Goal: Task Accomplishment & Management: Complete application form

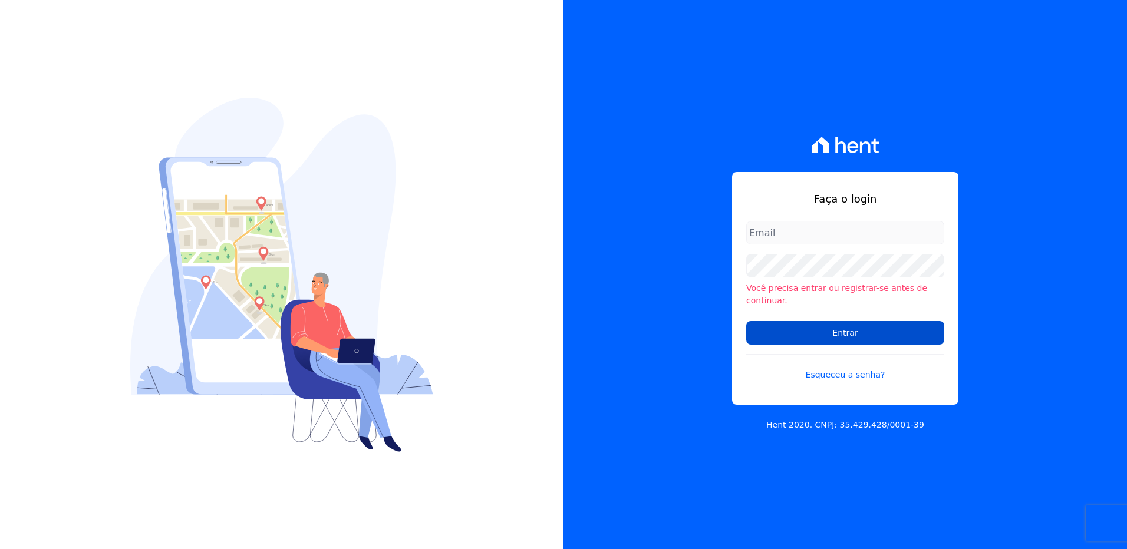
type input "viviane.morandi@e-arke.com"
click at [854, 334] on input "Entrar" at bounding box center [845, 333] width 198 height 24
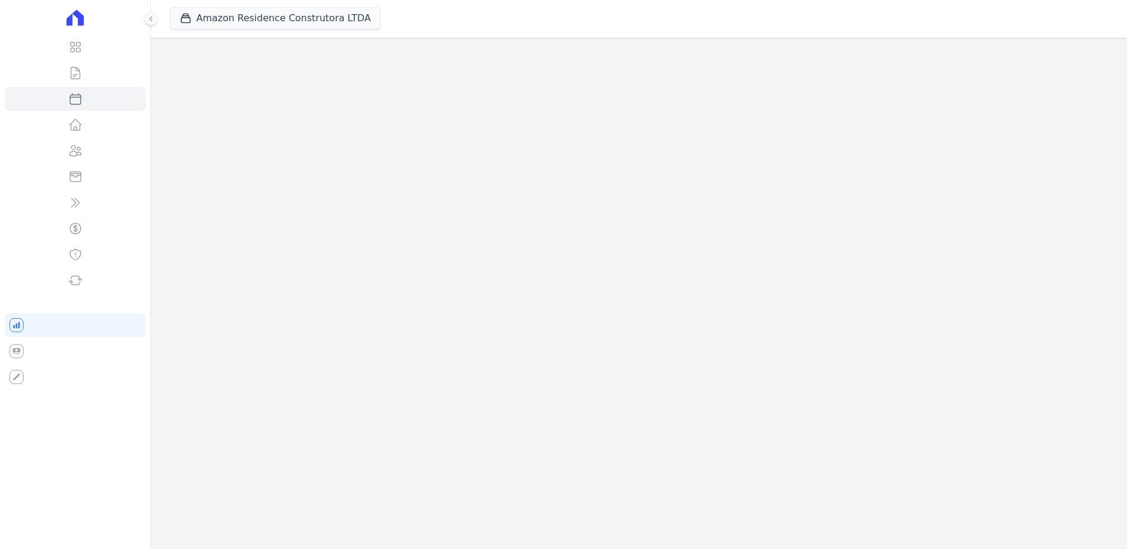
select select
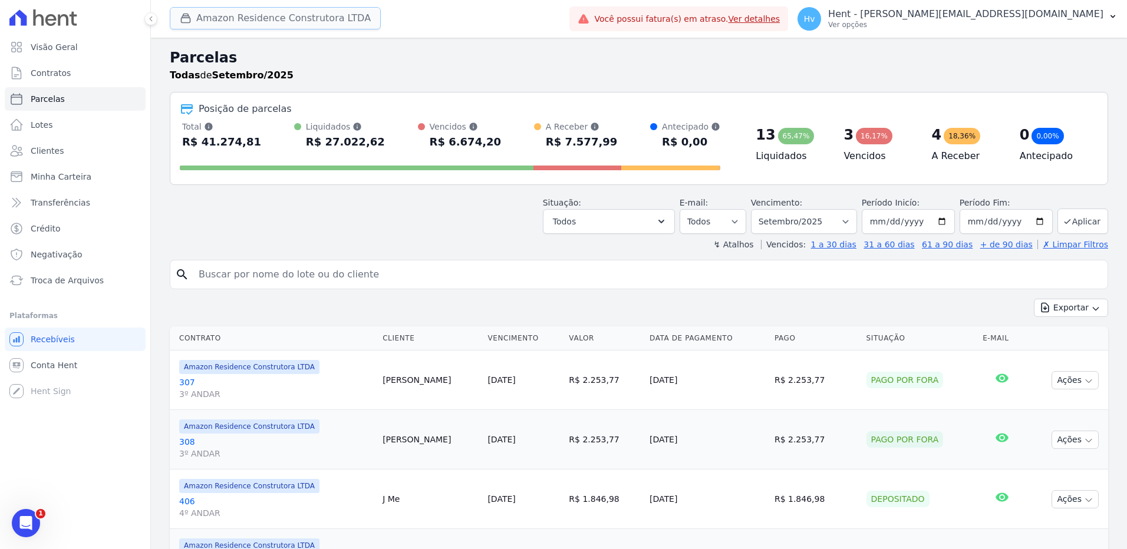
click at [314, 14] on button "Amazon Residence Construtora LTDA" at bounding box center [275, 18] width 211 height 22
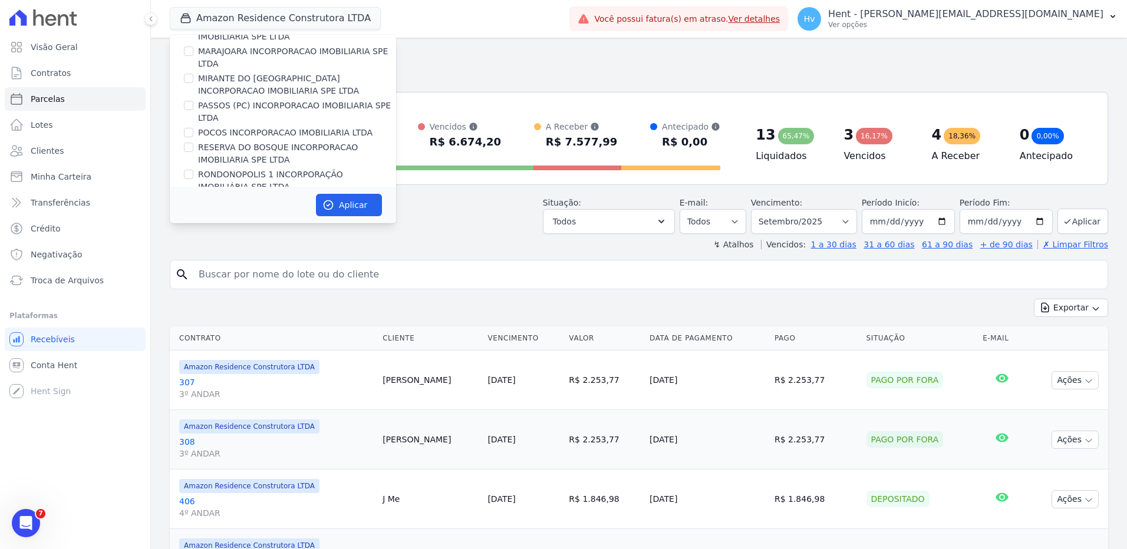
scroll to position [7203, 0]
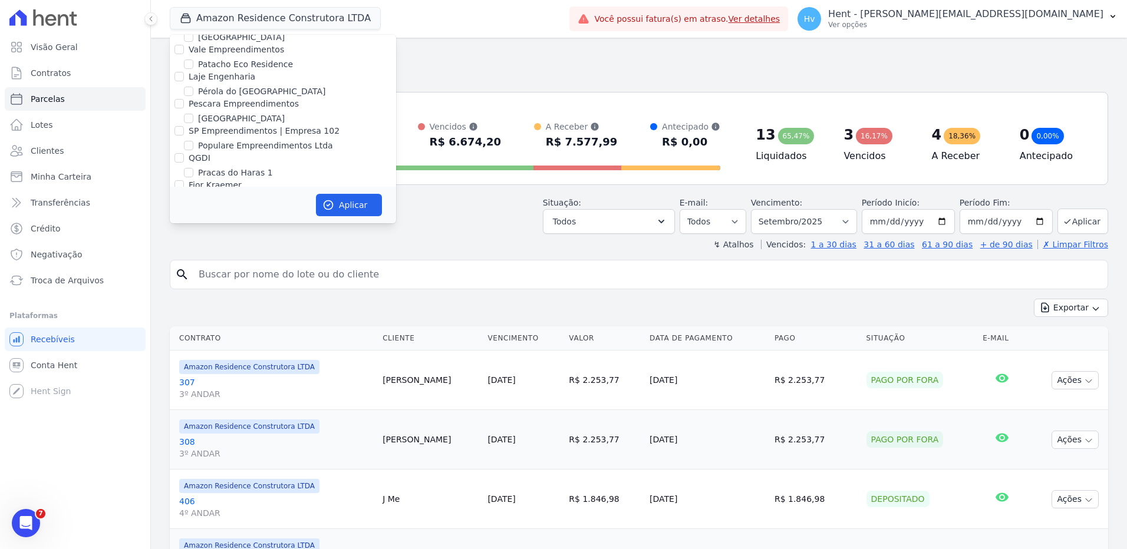
click at [230, 305] on label "Reserva [GEOGRAPHIC_DATA]" at bounding box center [259, 311] width 123 height 12
click at [193, 306] on input "Reserva [GEOGRAPHIC_DATA]" at bounding box center [188, 310] width 9 height 9
checkbox input "true"
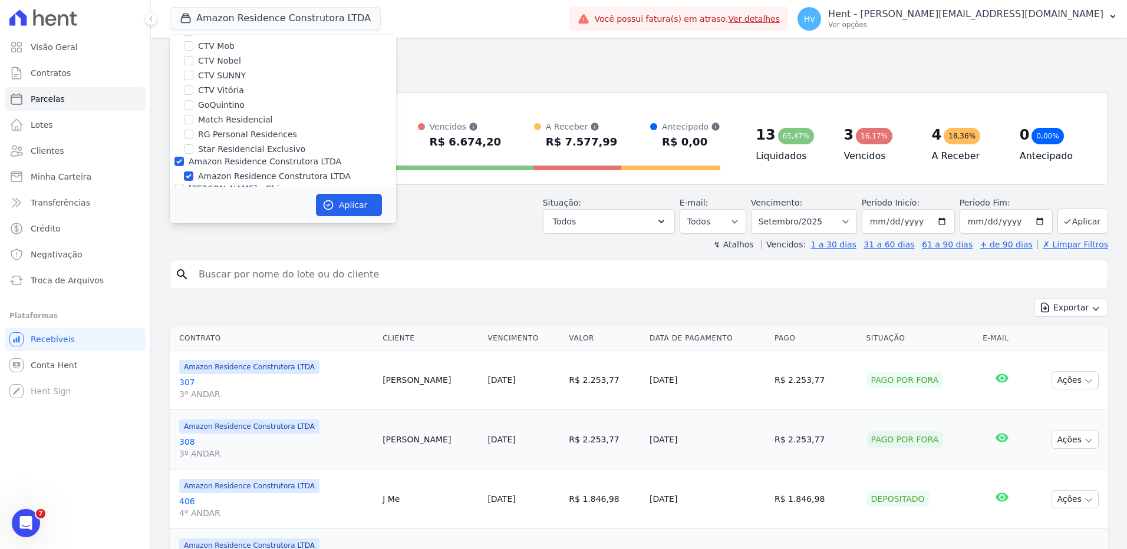
scroll to position [1531, 0]
click at [220, 162] on label "Amazon Residence Construtora LTDA" at bounding box center [274, 168] width 153 height 12
click at [193, 163] on input "Amazon Residence Construtora LTDA" at bounding box center [188, 167] width 9 height 9
checkbox input "false"
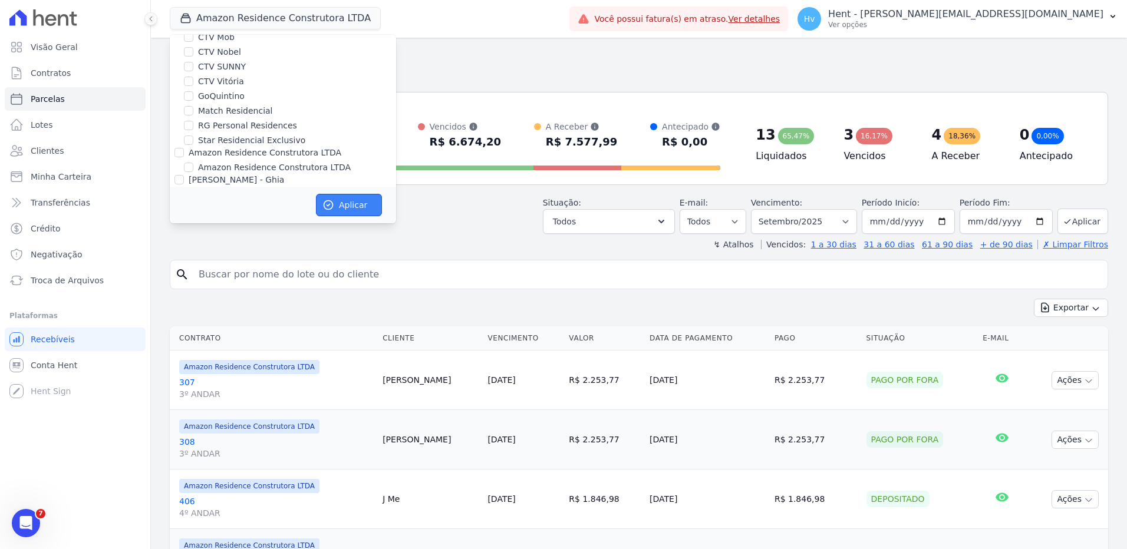
click at [363, 205] on button "Aplicar" at bounding box center [349, 205] width 66 height 22
select select
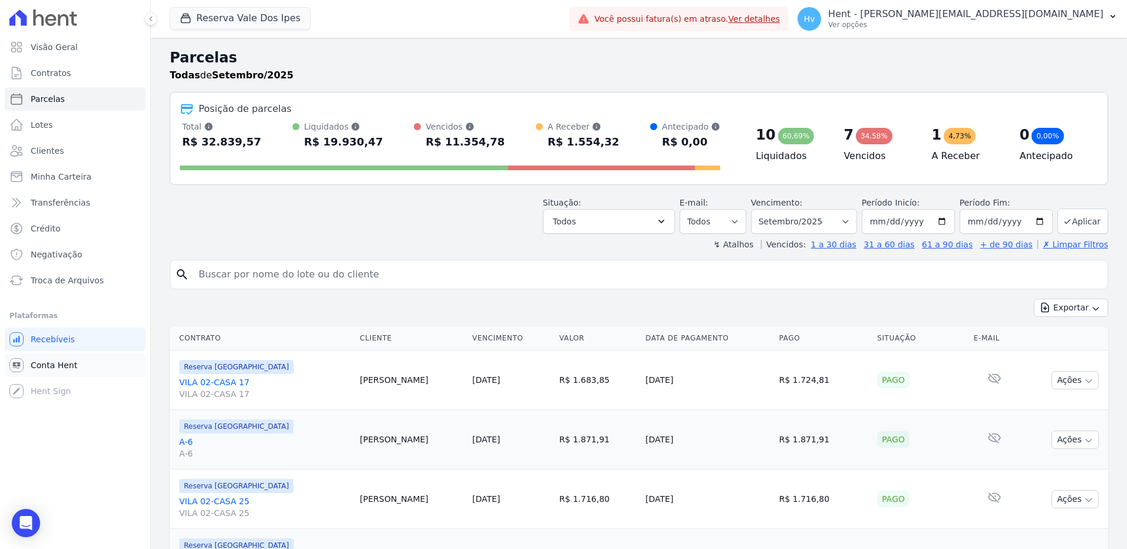
click at [48, 364] on span "Conta Hent" at bounding box center [54, 366] width 47 height 12
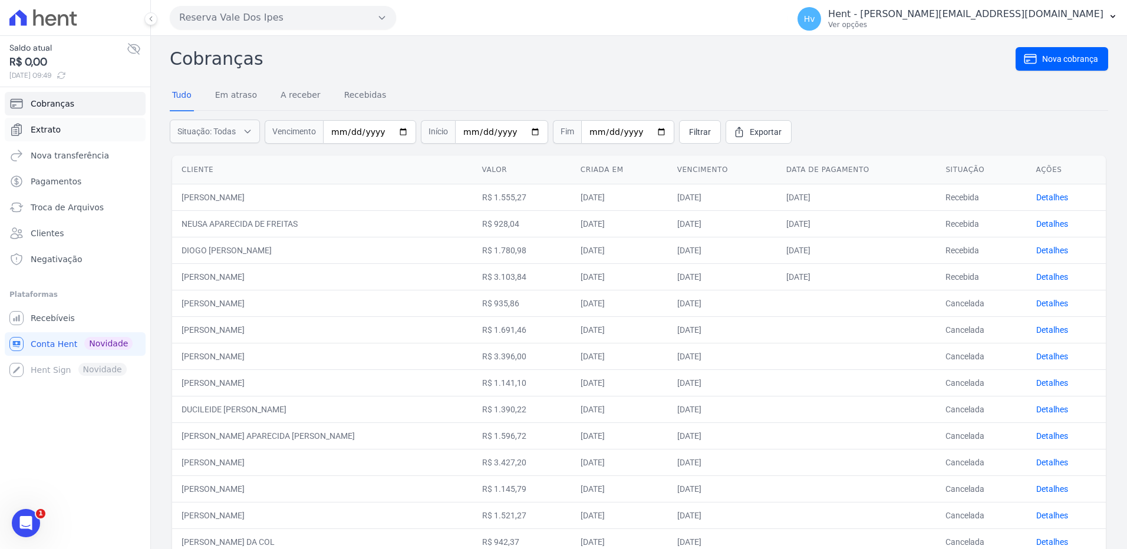
click at [66, 127] on link "Extrato" at bounding box center [75, 130] width 141 height 24
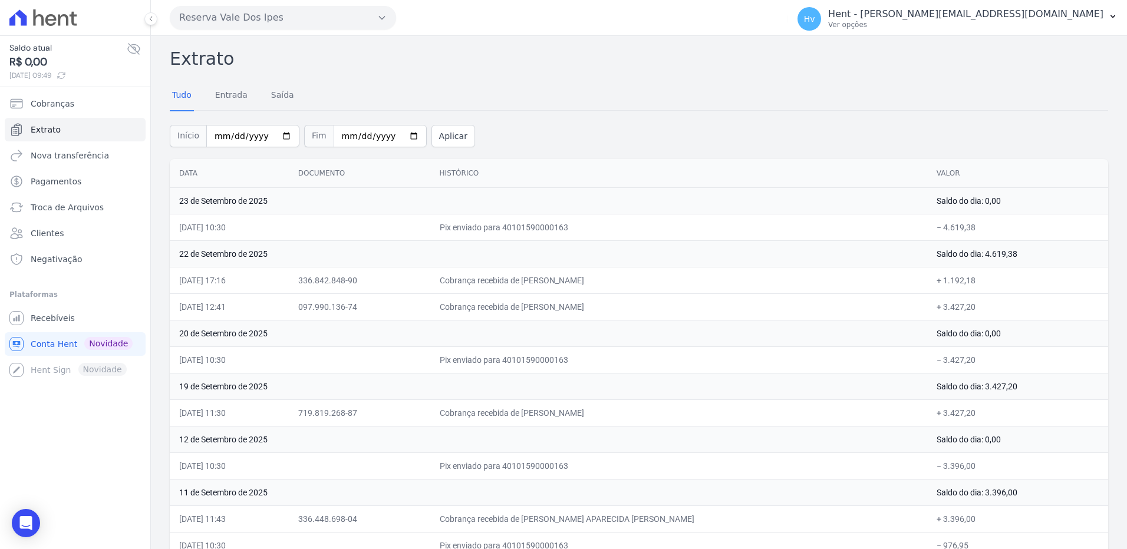
click at [256, 5] on div "Reserva Vale Dos Ipes Trapisa Engenharia Acaiá Residencial Icatu Residencial PO…" at bounding box center [477, 17] width 614 height 37
click at [276, 18] on button "Reserva Vale Dos Ipes" at bounding box center [283, 18] width 226 height 24
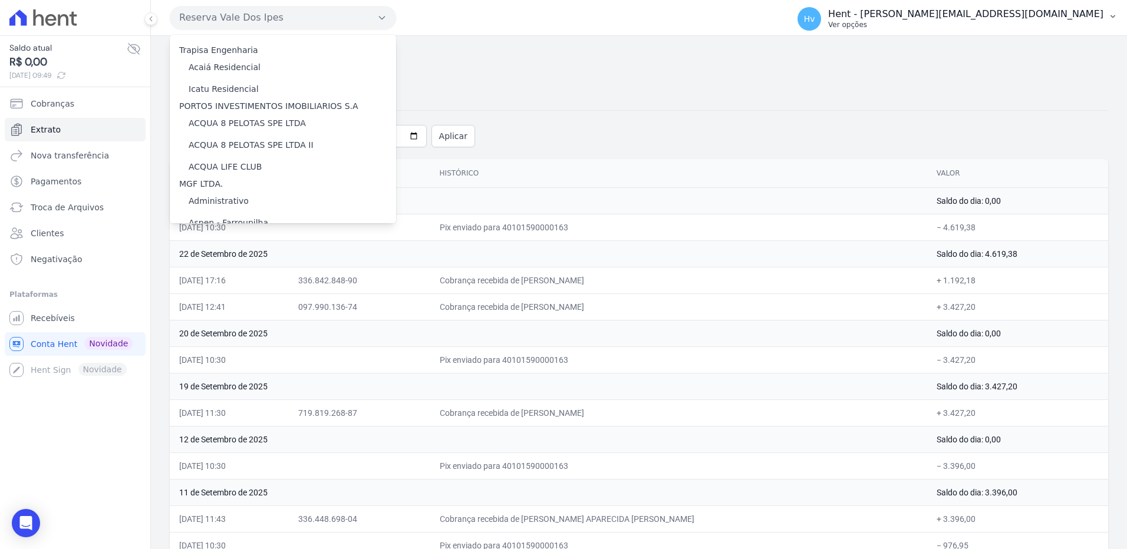
scroll to position [6040, 0]
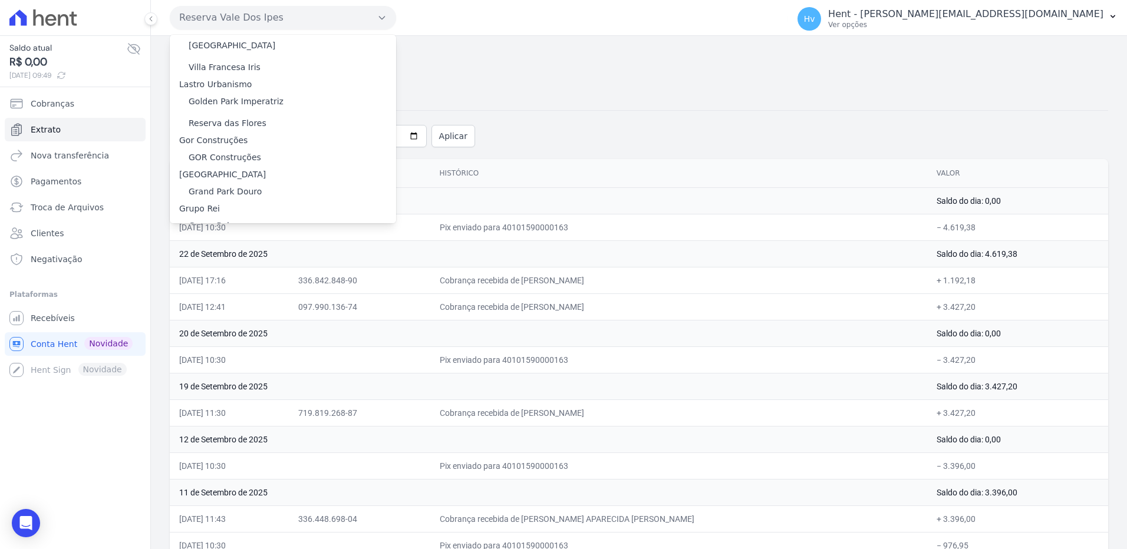
click at [256, 288] on label "HARAS ROYAL RESIDENCE - [GEOGRAPHIC_DATA]" at bounding box center [290, 294] width 202 height 12
click at [0, 0] on input "HARAS ROYAL RESIDENCE - [GEOGRAPHIC_DATA]" at bounding box center [0, 0] width 0 height 0
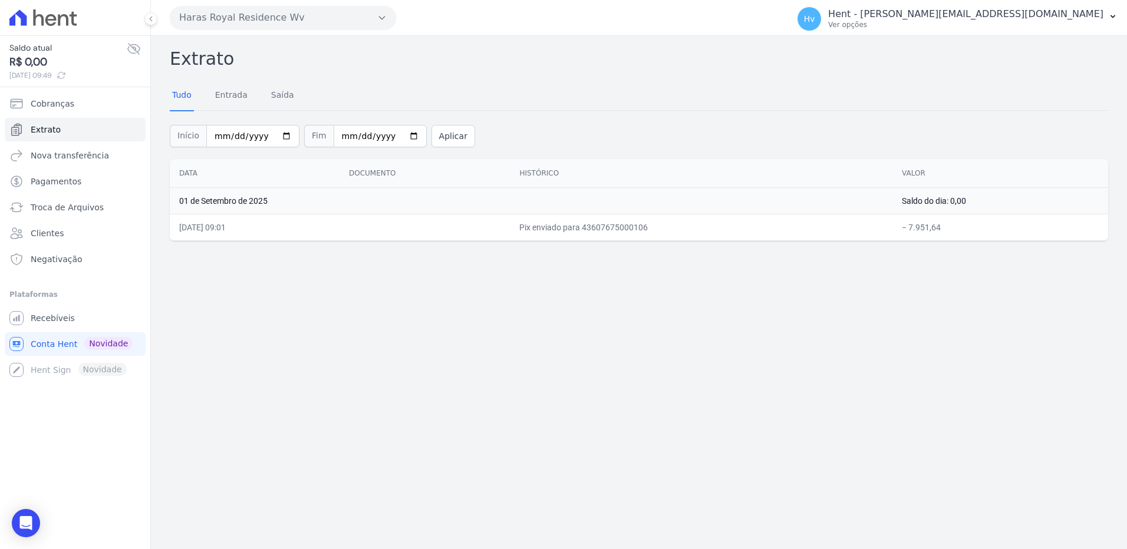
click at [437, 367] on div "Extrato Tudo Entrada Saída Início 2025-09-01 Fim 2025-09-26 Aplicar Data Docume…" at bounding box center [639, 292] width 976 height 513
click at [267, 19] on button "Haras Royal Residence Wv" at bounding box center [283, 18] width 226 height 24
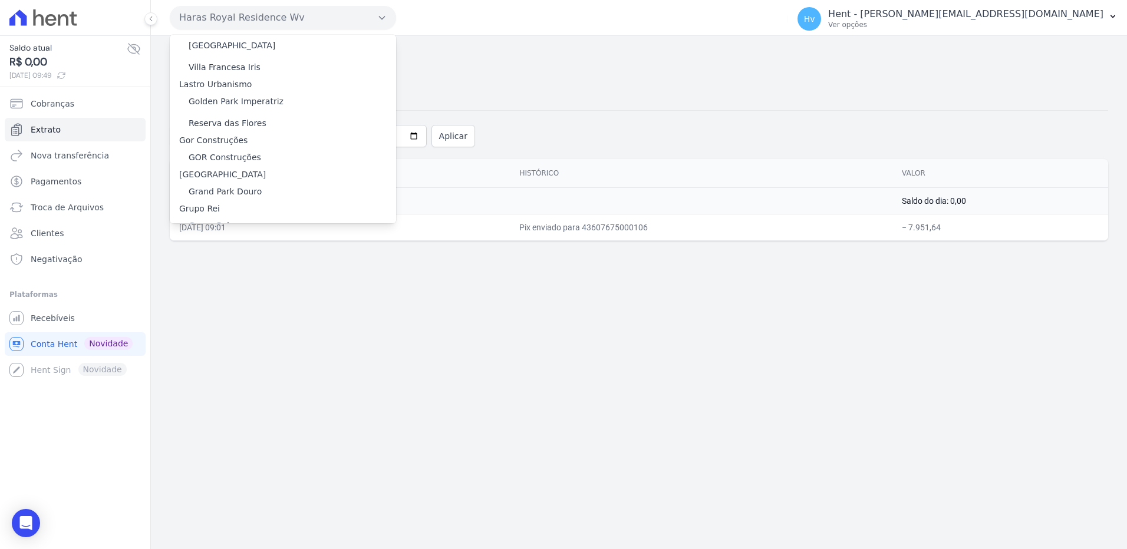
click at [271, 310] on label "HARAS ROYAL URBANISMO" at bounding box center [244, 316] width 110 height 12
click at [0, 0] on input "HARAS ROYAL URBANISMO" at bounding box center [0, 0] width 0 height 0
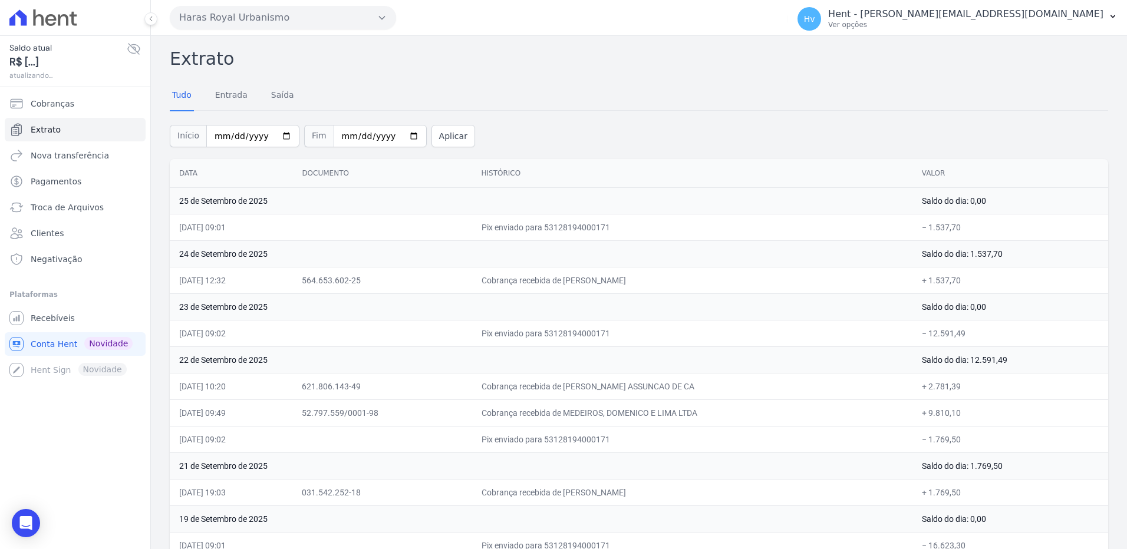
drag, startPoint x: 218, startPoint y: 282, endPoint x: 955, endPoint y: 274, distance: 737.5
click at [955, 274] on tr "24/09/2025, 12:32 564.653.602-25 Cobrança recebida de SANDRA MARILIA MONTEIRO B…" at bounding box center [639, 280] width 938 height 27
click at [67, 316] on span "Recebíveis" at bounding box center [53, 318] width 44 height 12
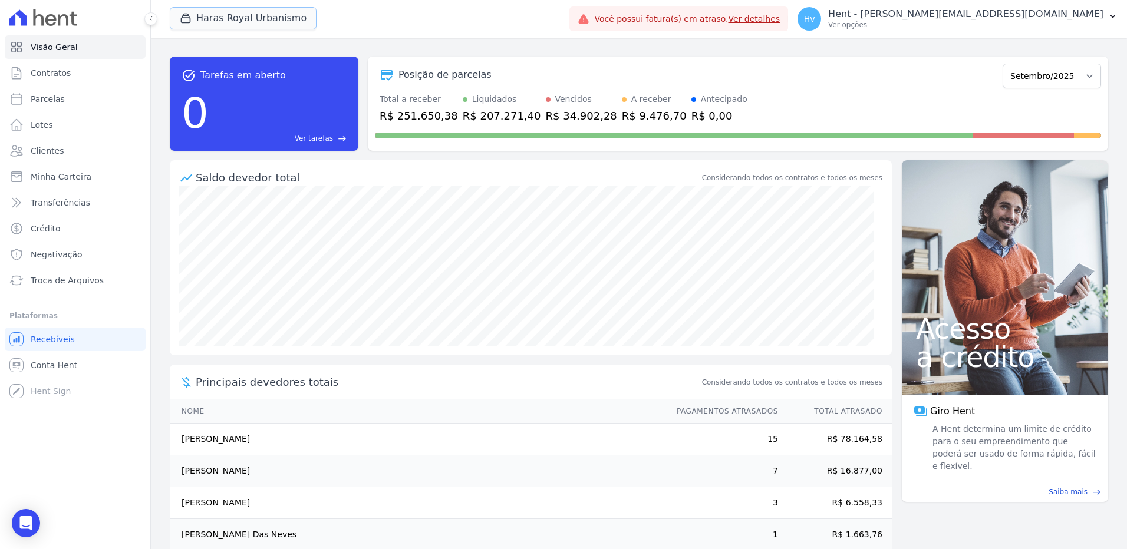
click at [283, 18] on button "Haras Royal Urbanismo" at bounding box center [243, 18] width 147 height 22
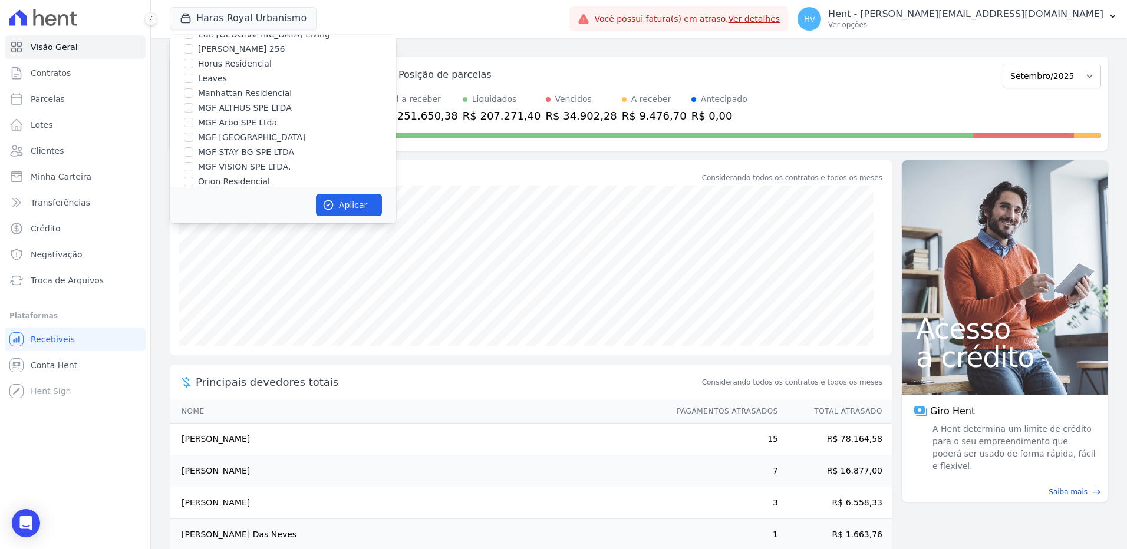
scroll to position [7230, 0]
click at [259, 305] on label "RESIDENCIAL ABSOLUTO EMPREENDIMENTO IMOBILIARIO SPE LTDA" at bounding box center [297, 317] width 198 height 25
click at [193, 306] on input "RESIDENCIAL ABSOLUTO EMPREENDIMENTO IMOBILIARIO SPE LTDA" at bounding box center [188, 310] width 9 height 9
checkbox input "true"
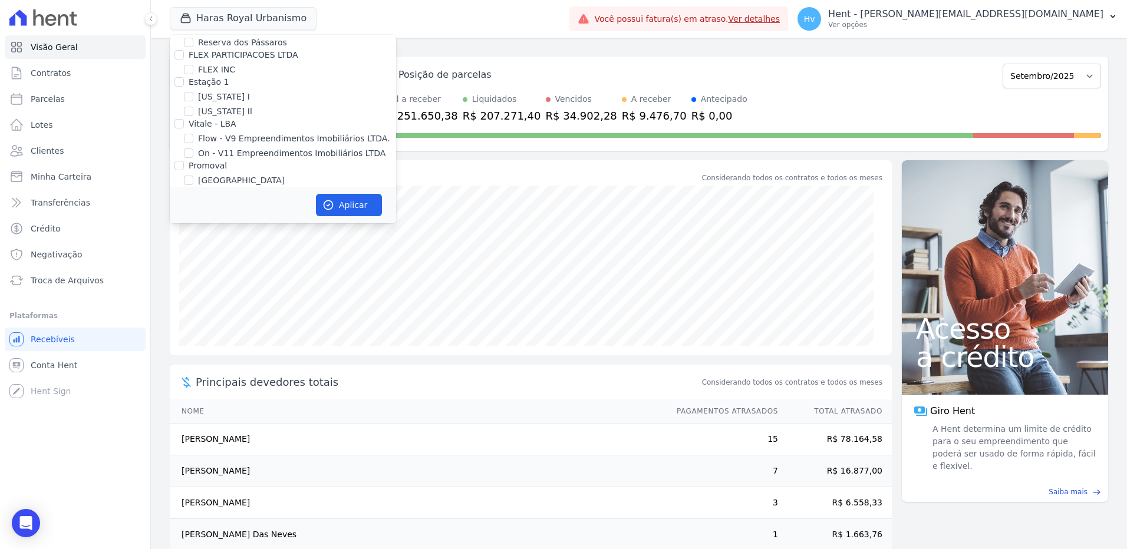
scroll to position [4527, 0]
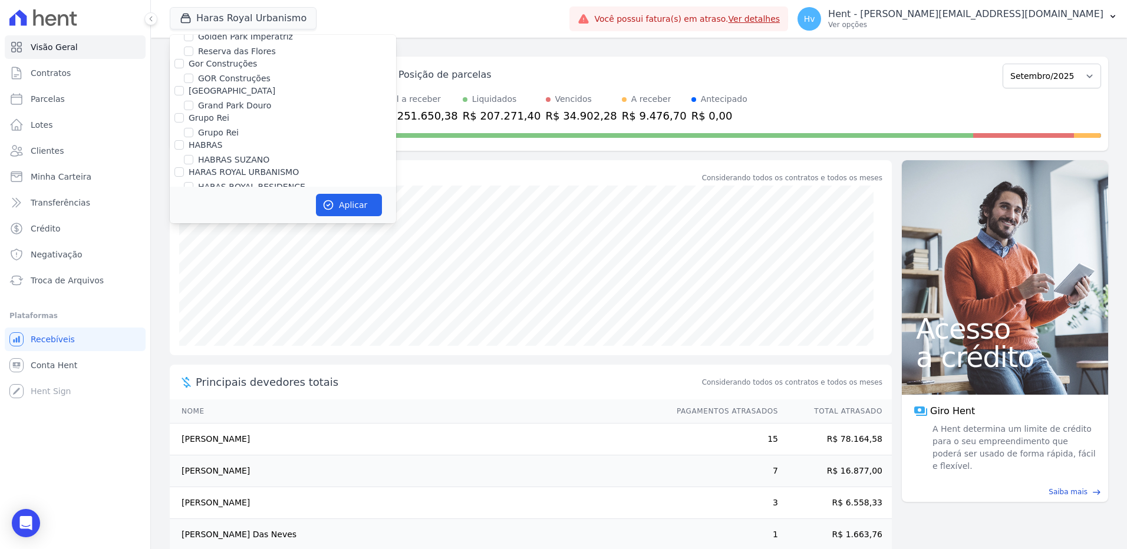
click at [222, 208] on label "HARAS ROYAL URBANISMO" at bounding box center [253, 214] width 110 height 12
click at [193, 209] on input "HARAS ROYAL URBANISMO" at bounding box center [188, 213] width 9 height 9
checkbox input "false"
click at [365, 206] on button "Aplicar" at bounding box center [349, 205] width 66 height 22
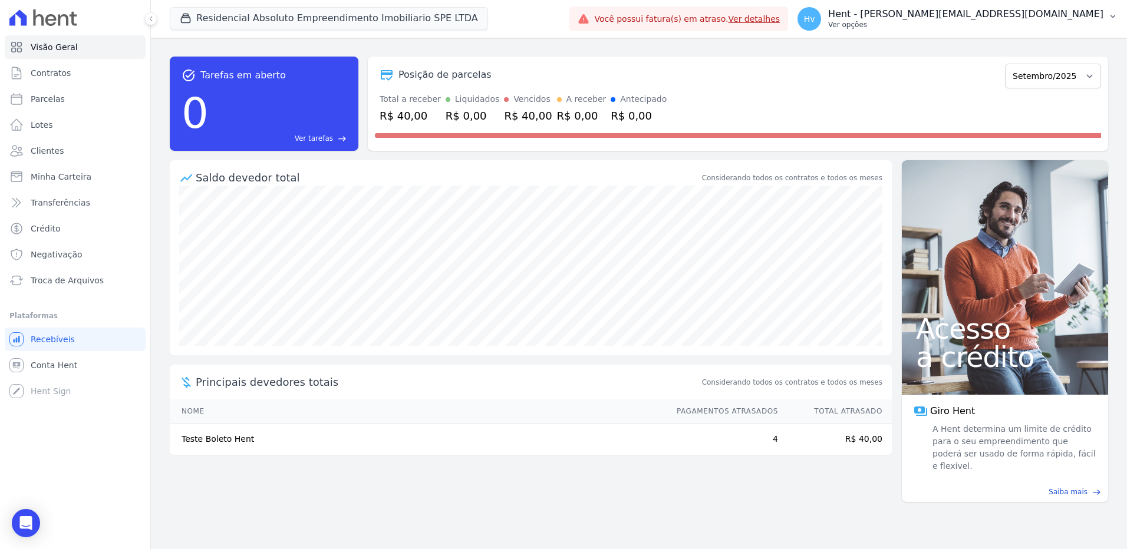
click at [1009, 15] on p "Hent - [PERSON_NAME][EMAIL_ADDRESS][DOMAIN_NAME]" at bounding box center [965, 14] width 275 height 12
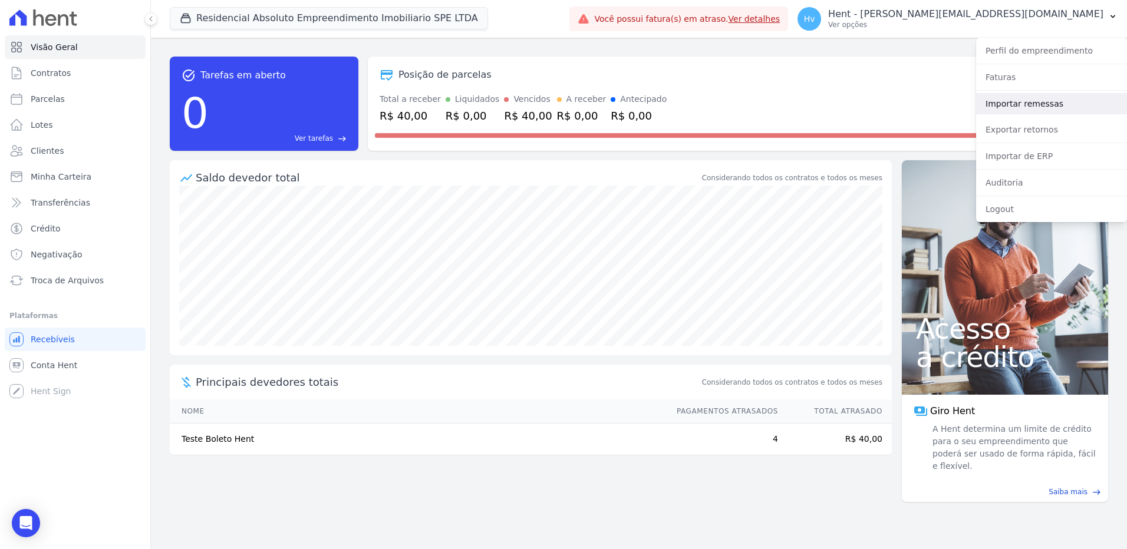
click at [1040, 107] on link "Importar remessas" at bounding box center [1051, 103] width 151 height 21
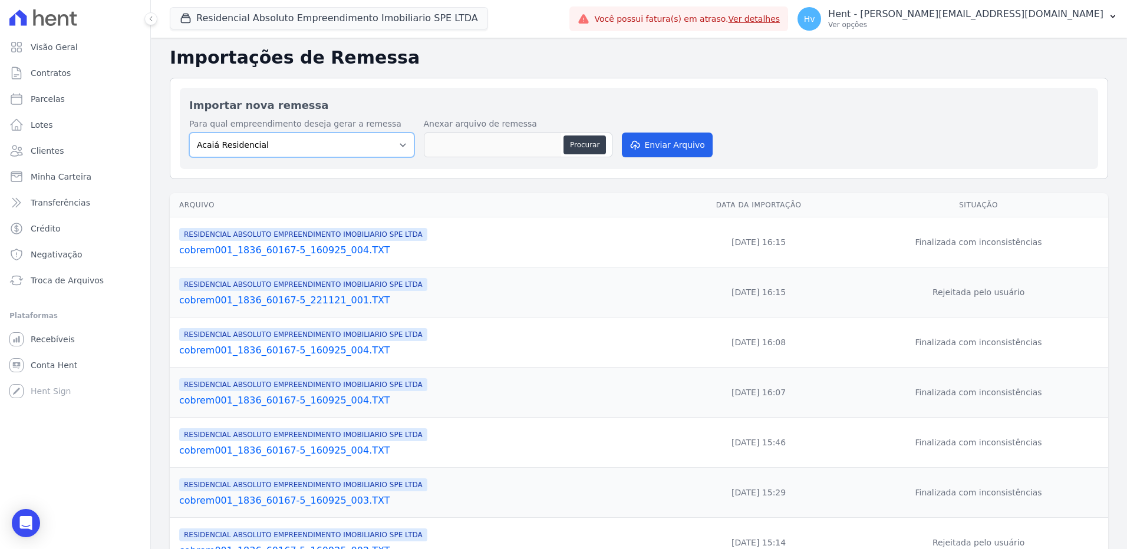
click at [369, 141] on select "Acaiá Residencial ACQUA 8 PELOTAS SPE LTDA II Administrativo AGILE ELOI MENDES …" at bounding box center [301, 145] width 225 height 25
select select "21105af3-8e19-41b3-95dd-78f9fe83c234"
click at [189, 133] on select "Acaiá Residencial ACQUA 8 PELOTAS SPE LTDA II Administrativo AGILE ELOI MENDES …" at bounding box center [301, 145] width 225 height 25
click at [584, 150] on button "Procurar" at bounding box center [585, 145] width 42 height 19
type input "cobrem001_1836_60167-5_250925_001.TXT"
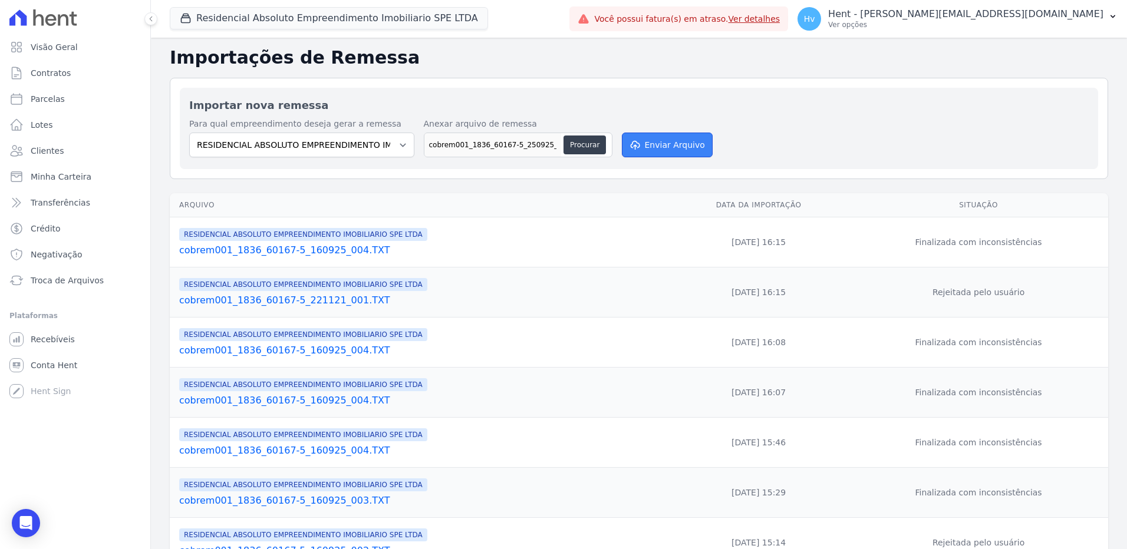
click at [678, 141] on button "Enviar Arquivo" at bounding box center [667, 145] width 91 height 25
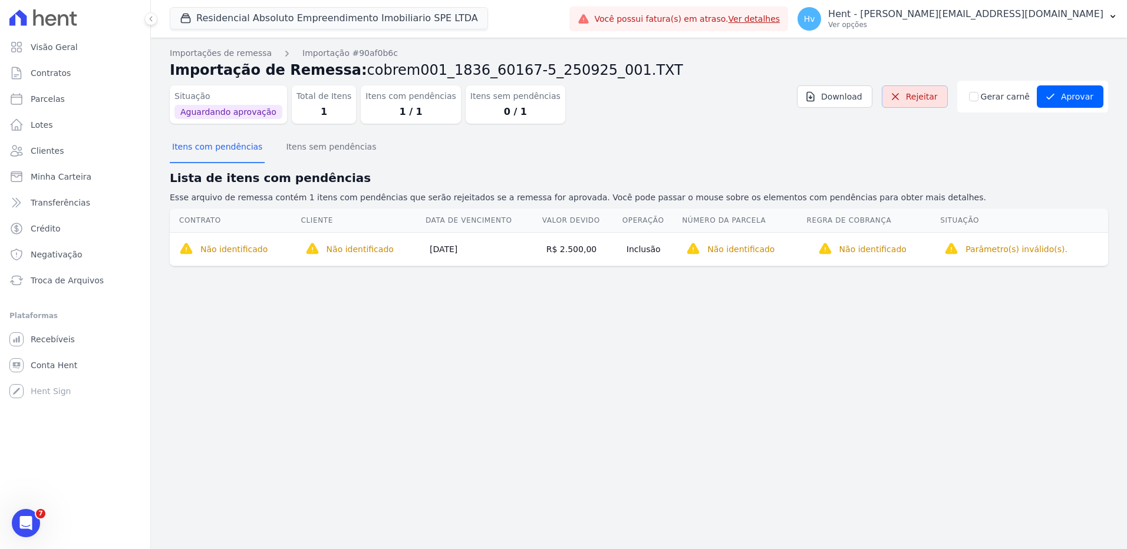
drag, startPoint x: 940, startPoint y: 95, endPoint x: 612, endPoint y: 39, distance: 332.6
click at [940, 95] on link "Rejeitar" at bounding box center [915, 96] width 66 height 22
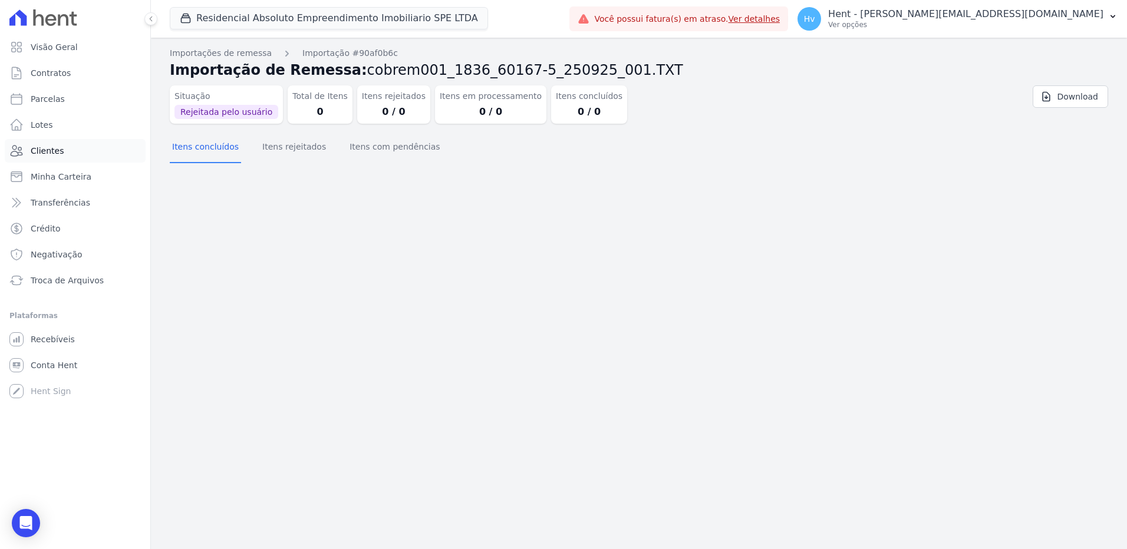
click at [61, 151] on link "Clientes" at bounding box center [75, 151] width 141 height 24
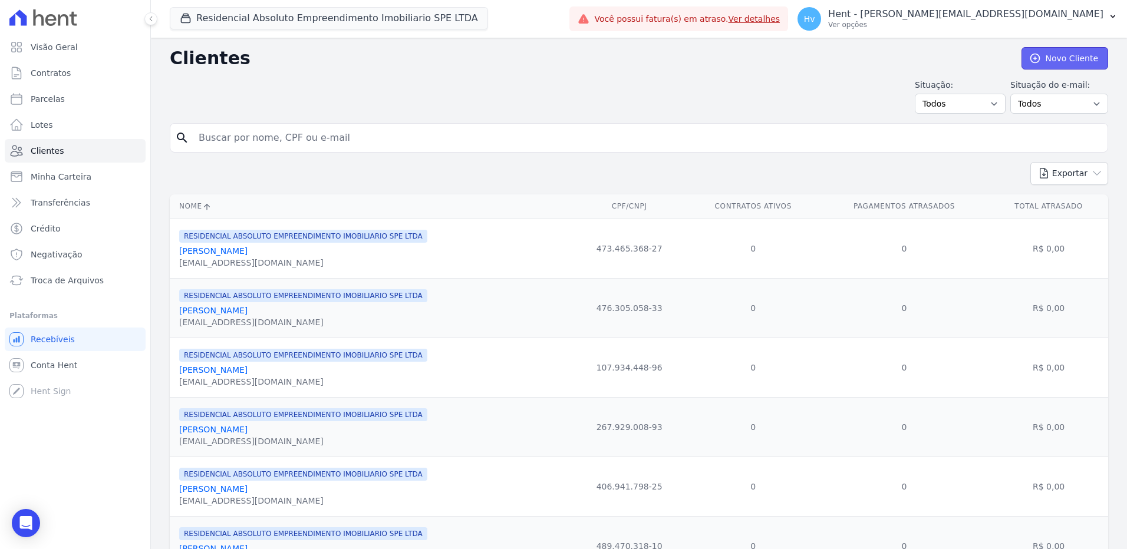
click at [1043, 56] on link "Novo Cliente" at bounding box center [1065, 58] width 87 height 22
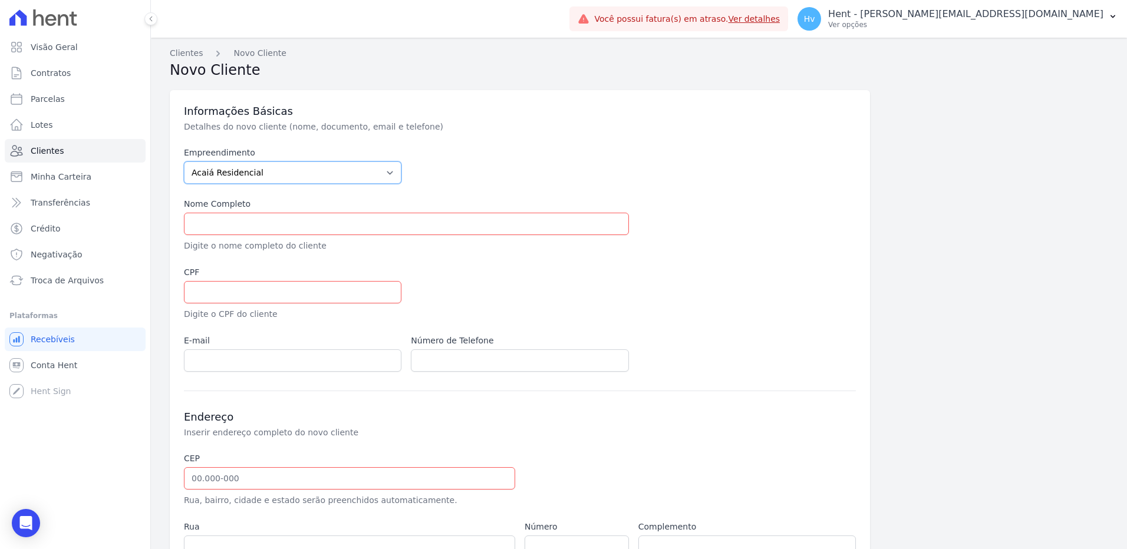
click at [288, 173] on select "Acaiá Residencial ACQUA 8 PELOTAS SPE LTDA ACQUA 8 PELOTAS SPE LTDA II ACQUA LI…" at bounding box center [293, 173] width 218 height 22
select select "21105af3-8e19-41b3-95dd-78f9fe83c234"
click at [184, 162] on select "Acaiá Residencial ACQUA 8 PELOTAS SPE LTDA ACQUA 8 PELOTAS SPE LTDA II ACQUA LI…" at bounding box center [293, 173] width 218 height 22
drag, startPoint x: 390, startPoint y: 222, endPoint x: 407, endPoint y: 225, distance: 16.9
click at [390, 222] on input "text" at bounding box center [406, 224] width 445 height 22
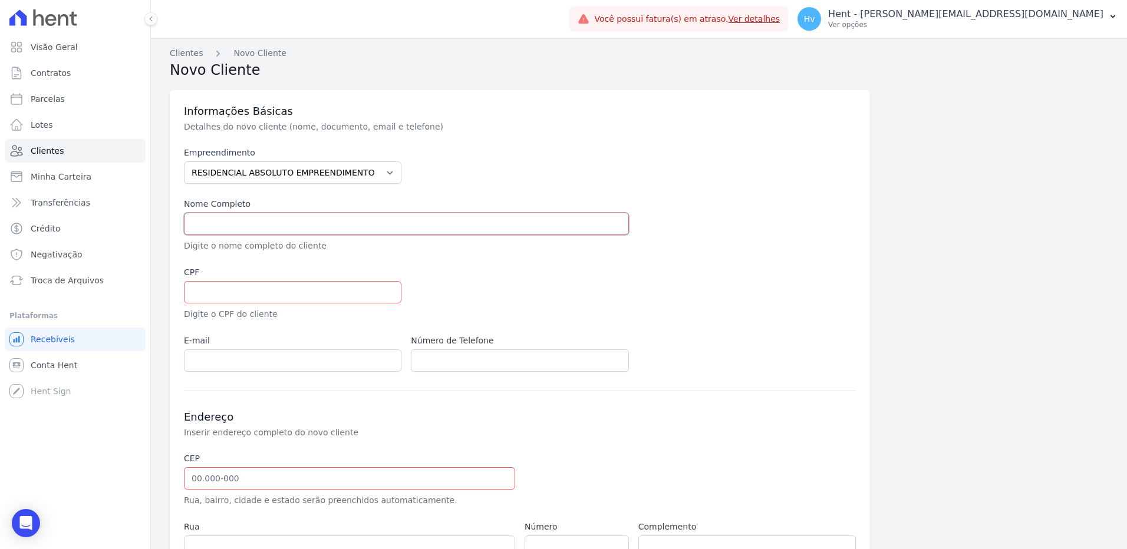
paste input "BEATRIZ RODRIGUES DA SILVA"
type input "[PERSON_NAME]"
click at [274, 292] on input "text" at bounding box center [293, 292] width 218 height 22
paste input "48257063800"
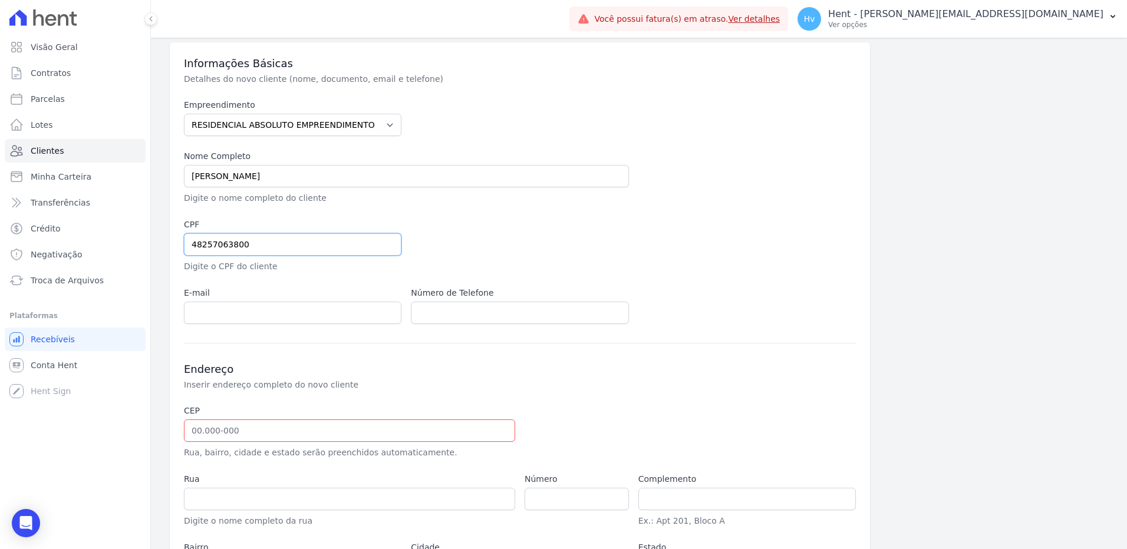
scroll to position [118, 0]
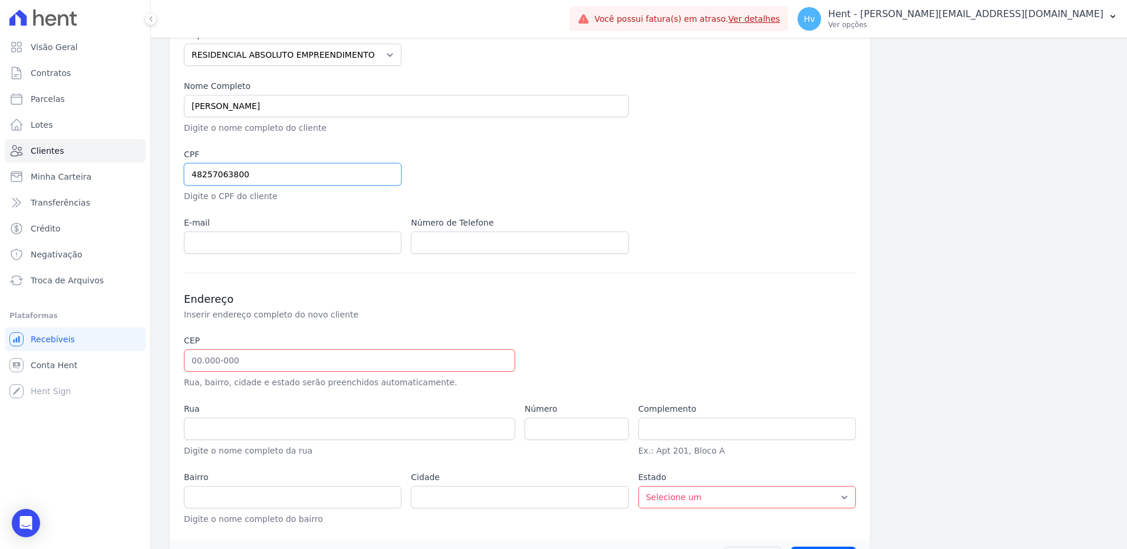
type input "48257063800"
click at [291, 358] on input "text" at bounding box center [349, 361] width 331 height 22
drag, startPoint x: 320, startPoint y: 358, endPoint x: 328, endPoint y: 358, distance: 8.3
click at [321, 358] on input "text" at bounding box center [349, 361] width 331 height 22
paste input "06.810-840"
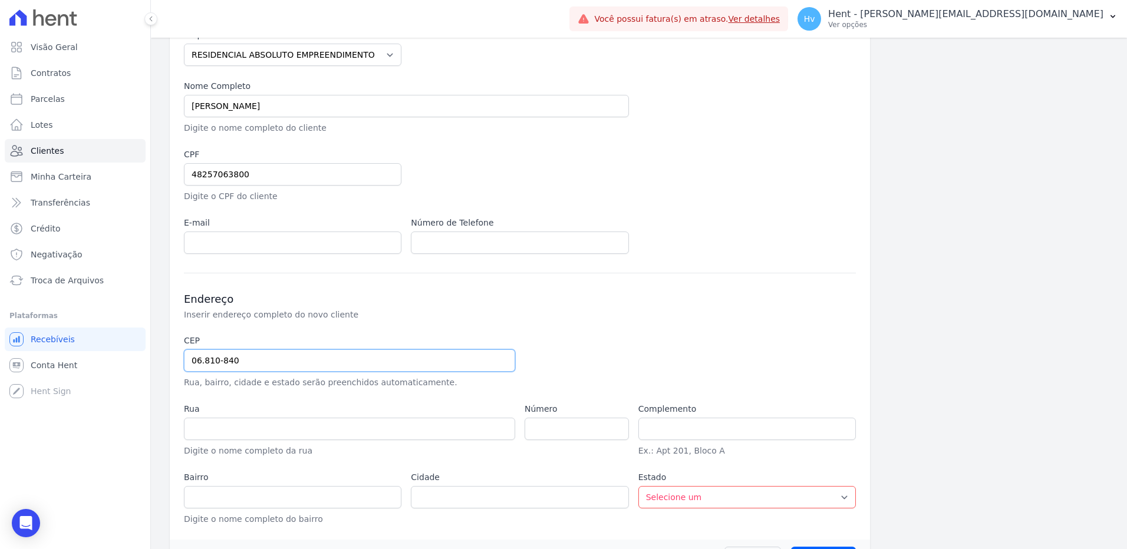
type input "06.810-840"
type input "Rua Afrodite"
type input "Jardim Vitória"
type input "Embu das Artes"
select select "SP"
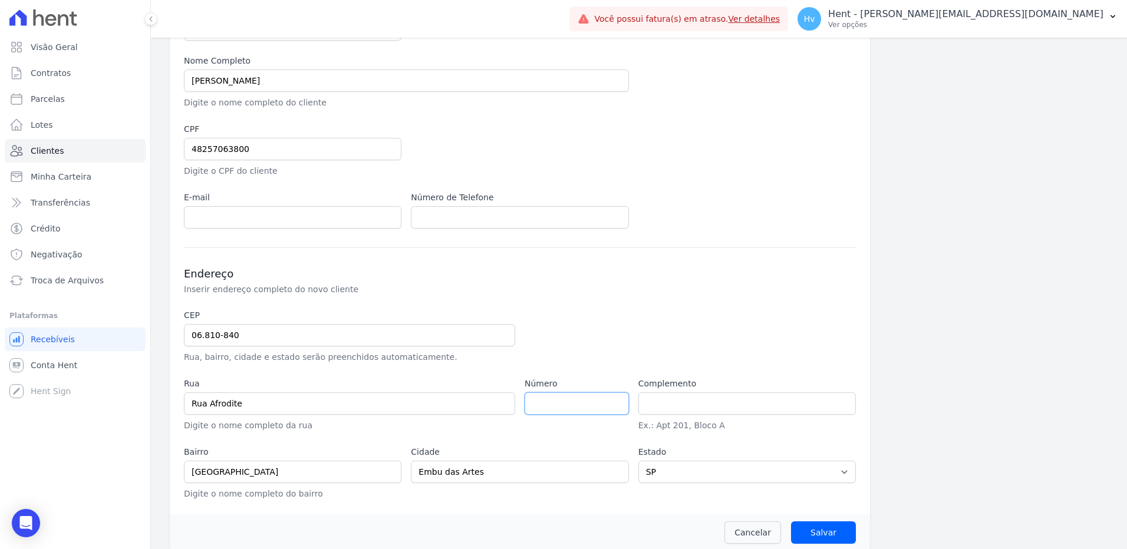
scroll to position [154, 0]
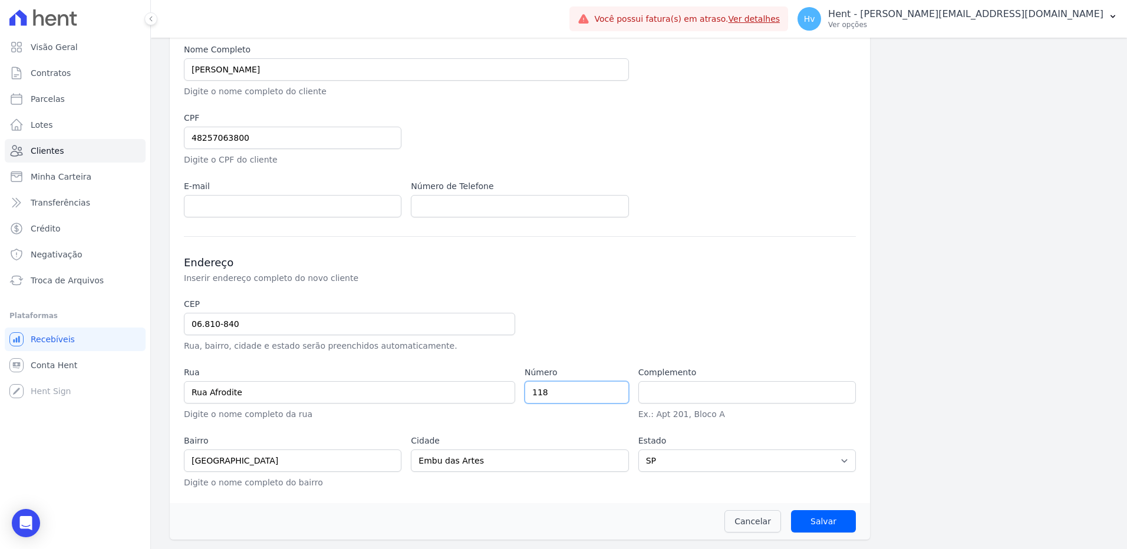
type input "118"
type input "casa 2"
click at [831, 527] on input "Salvar" at bounding box center [823, 521] width 65 height 22
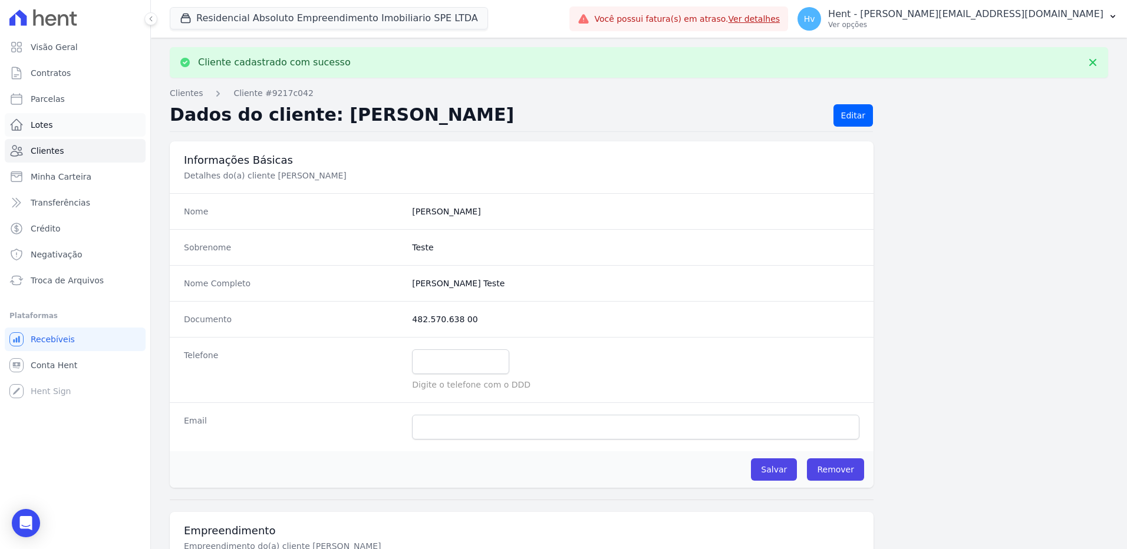
click at [47, 125] on span "Lotes" at bounding box center [42, 125] width 22 height 12
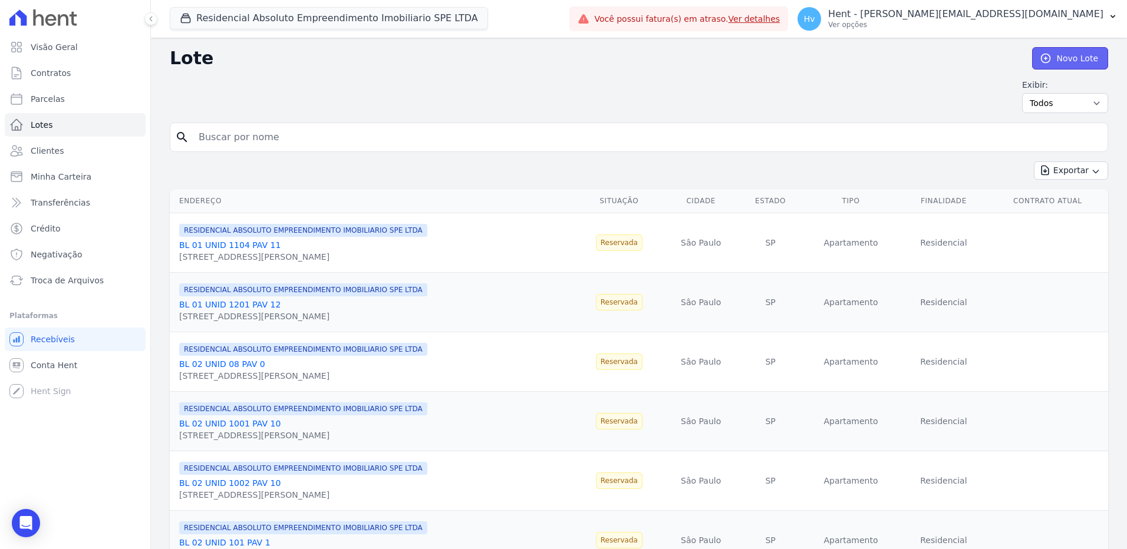
click at [1066, 60] on link "Novo Lote" at bounding box center [1070, 58] width 76 height 22
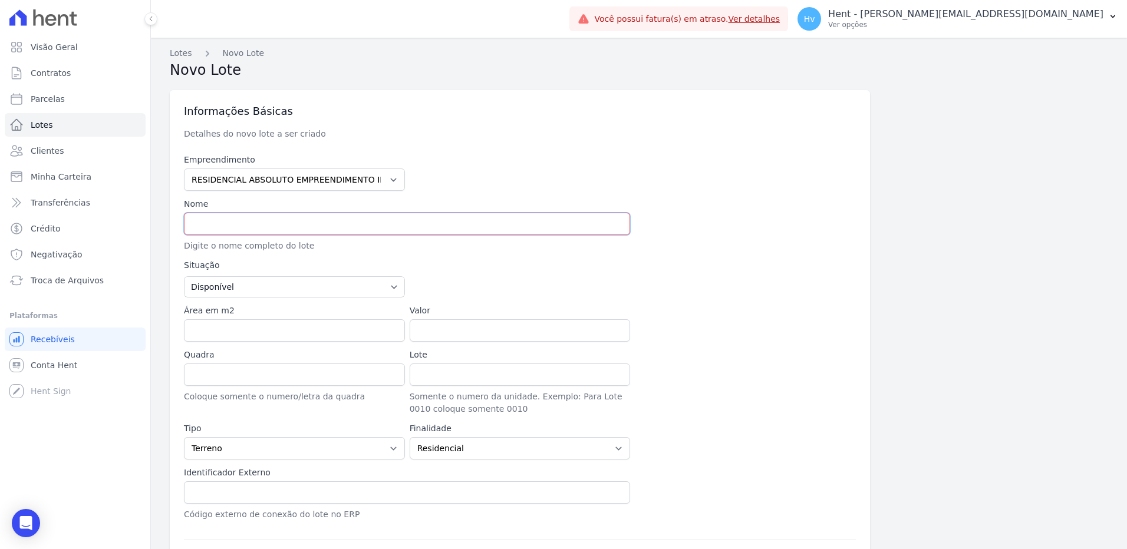
click at [252, 223] on input "text" at bounding box center [407, 224] width 446 height 22
type input "[PERSON_NAME]"
type input "118"
type input "casa 2"
select select "SP"
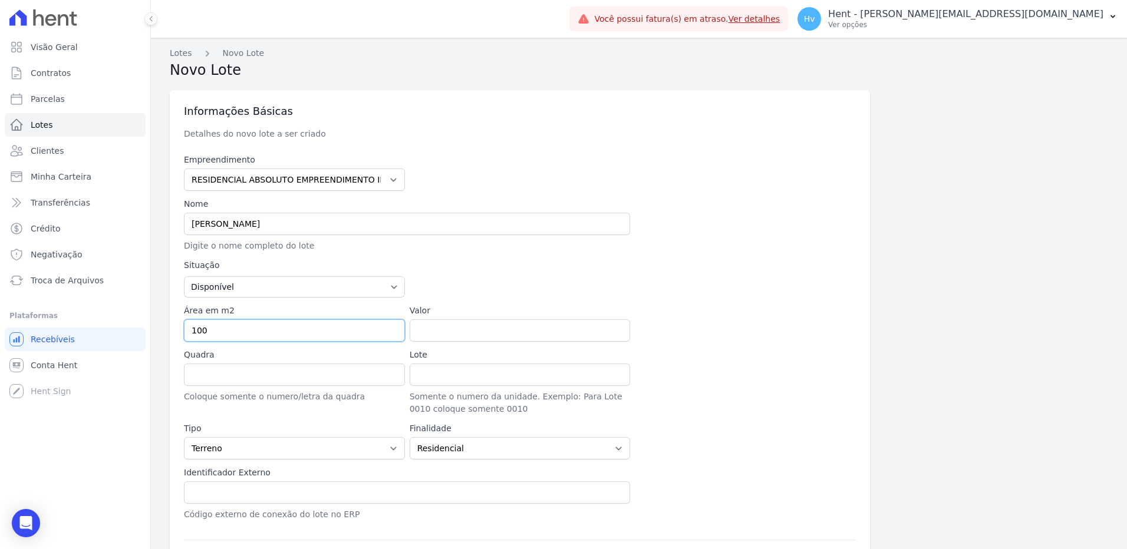
type input "100"
type input "2500.00"
drag, startPoint x: 239, startPoint y: 371, endPoint x: 73, endPoint y: 327, distance: 171.6
click at [73, 327] on div "Visão Geral Contratos Parcelas Lotes Clientes Minha Carteira Transferências Cré…" at bounding box center [563, 274] width 1127 height 549
type input "a"
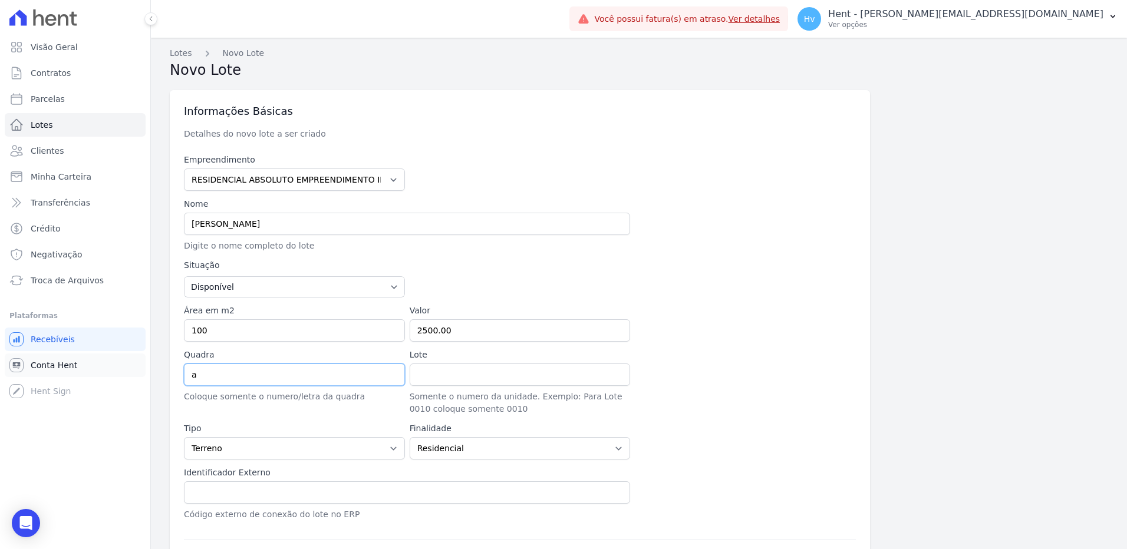
drag, startPoint x: 220, startPoint y: 370, endPoint x: 120, endPoint y: 366, distance: 99.7
click at [120, 366] on div "Visão Geral Contratos Parcelas Lotes Clientes Minha Carteira Transferências Cré…" at bounding box center [563, 274] width 1127 height 549
type input "A"
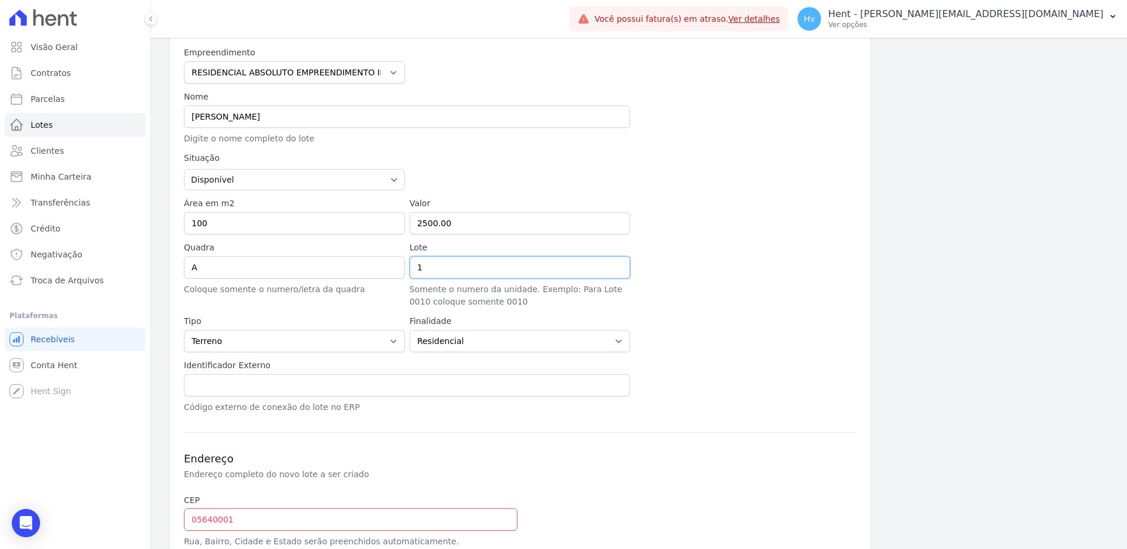
scroll to position [118, 0]
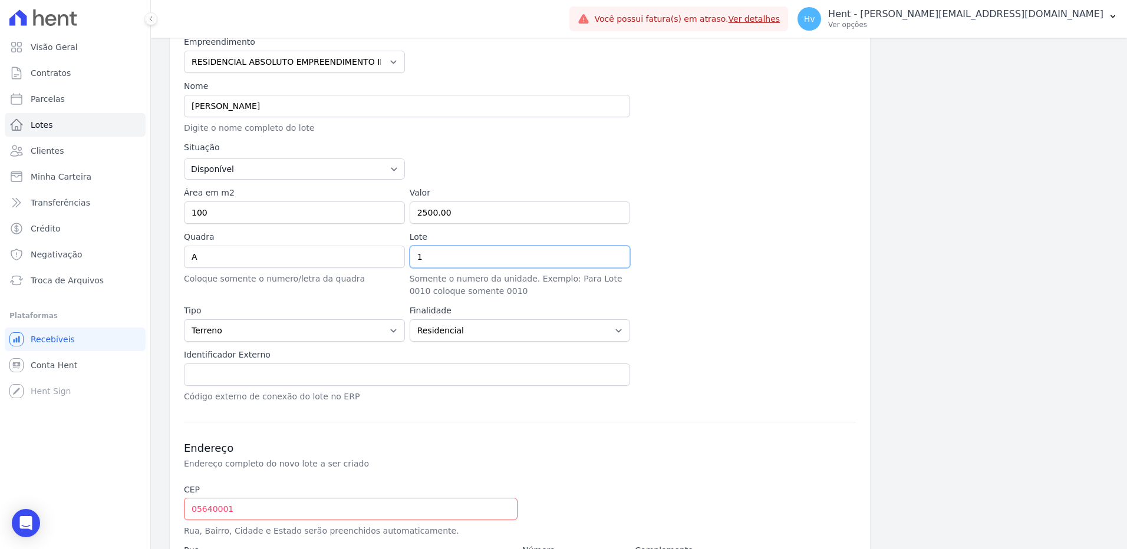
type input "1"
drag, startPoint x: 252, startPoint y: 378, endPoint x: 276, endPoint y: 355, distance: 33.8
click at [252, 378] on input "text" at bounding box center [407, 375] width 446 height 22
type input "123"
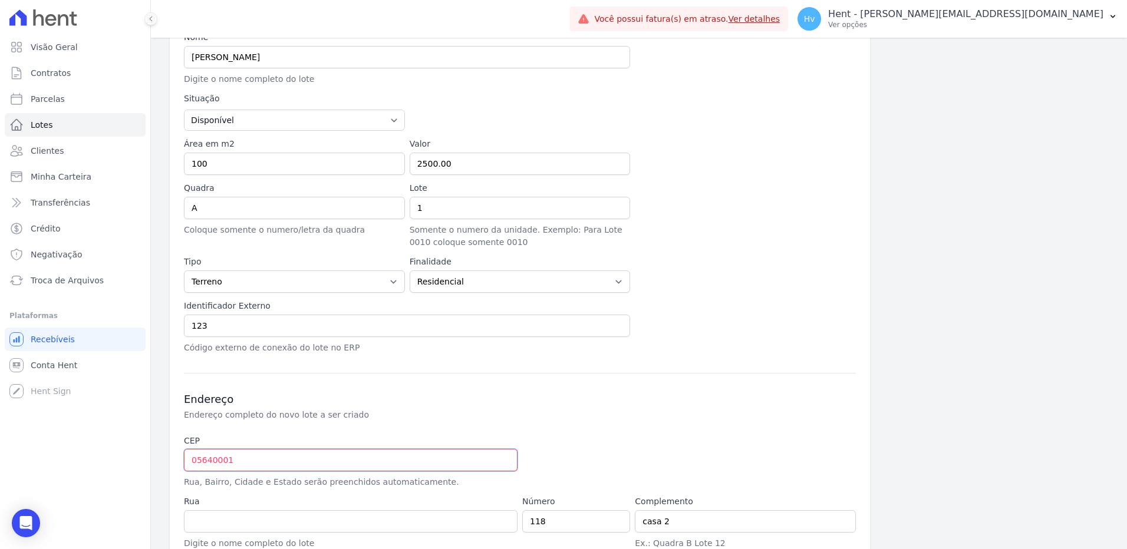
scroll to position [272, 0]
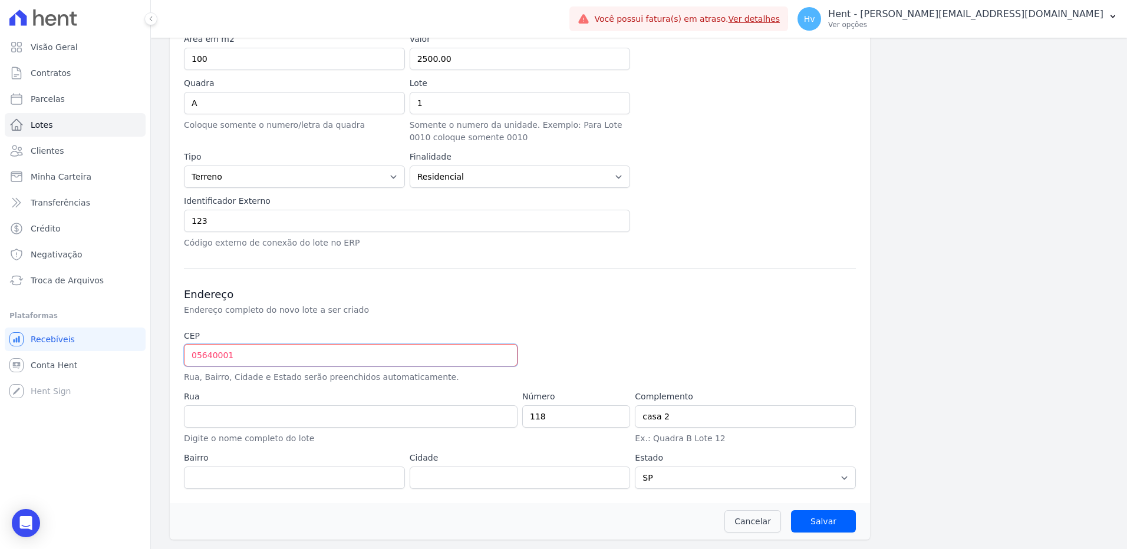
click at [256, 346] on input "05640001" at bounding box center [351, 355] width 334 height 22
drag, startPoint x: 221, startPoint y: 356, endPoint x: 49, endPoint y: 335, distance: 173.4
click at [0, 353] on html "Visão Geral Contratos Parcelas Lotes Clientes Minha Carteira Transferências Cré…" at bounding box center [563, 274] width 1127 height 549
paste input "6.810-840"
type input "06.810-840"
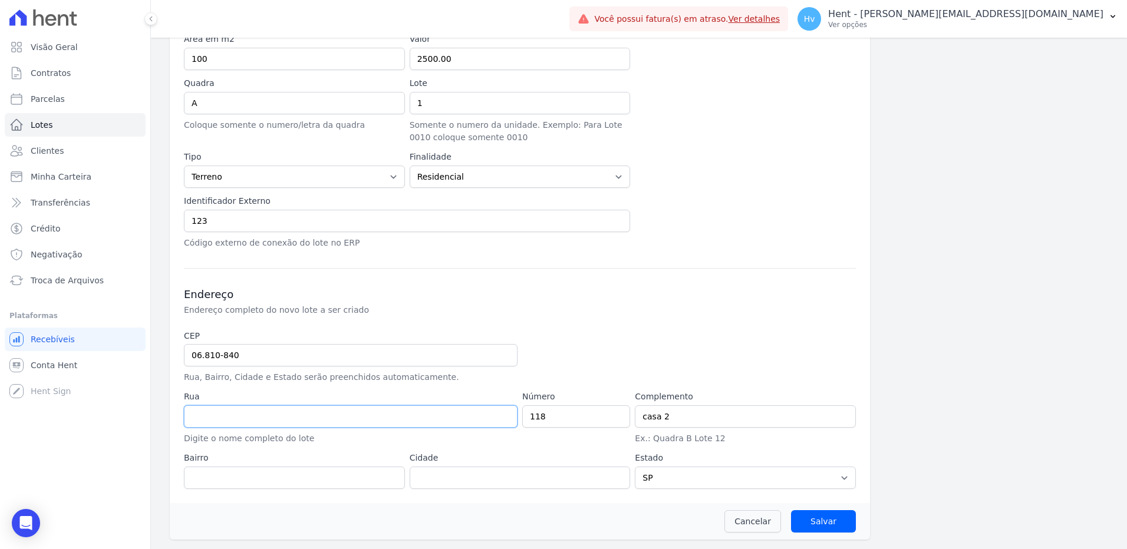
type input "Rua Afrodite"
type input "Jardim Vitória"
type input "Embu das Artes"
click at [812, 522] on input "Salvar" at bounding box center [823, 521] width 65 height 22
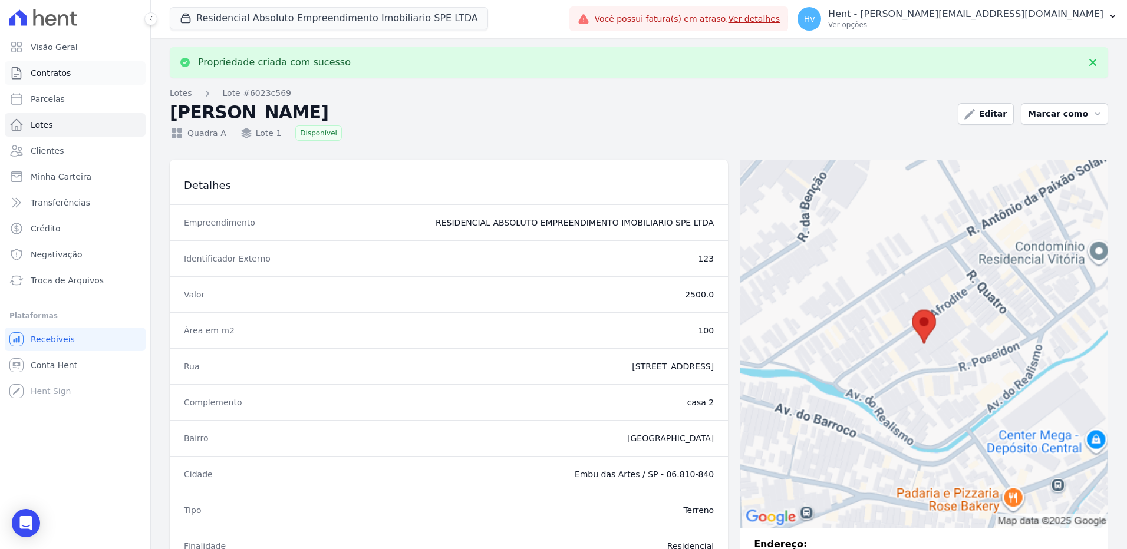
click at [58, 73] on span "Contratos" at bounding box center [51, 73] width 40 height 12
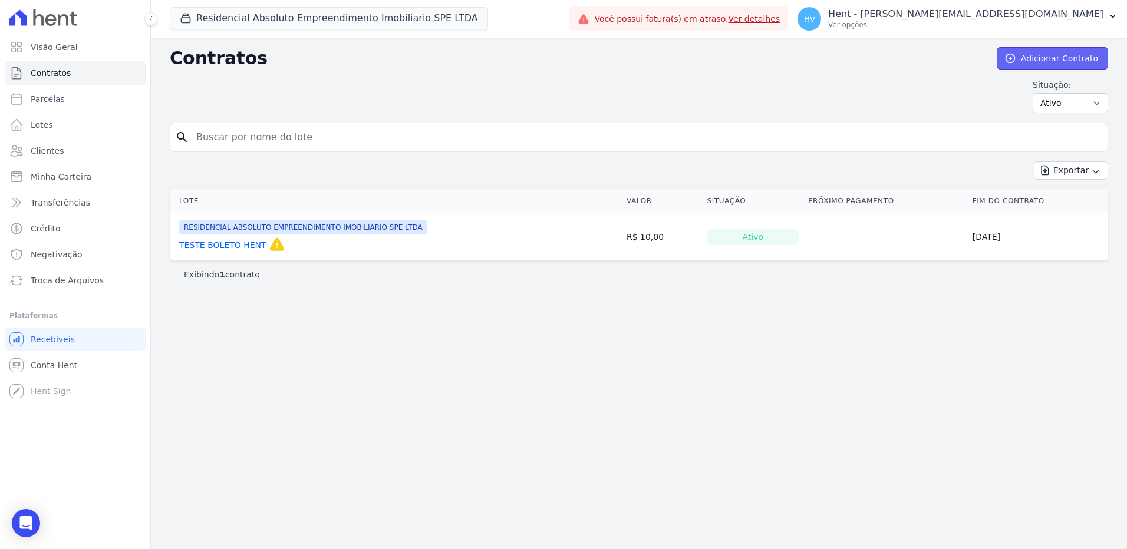
click at [1049, 60] on link "Adicionar Contrato" at bounding box center [1052, 58] width 111 height 22
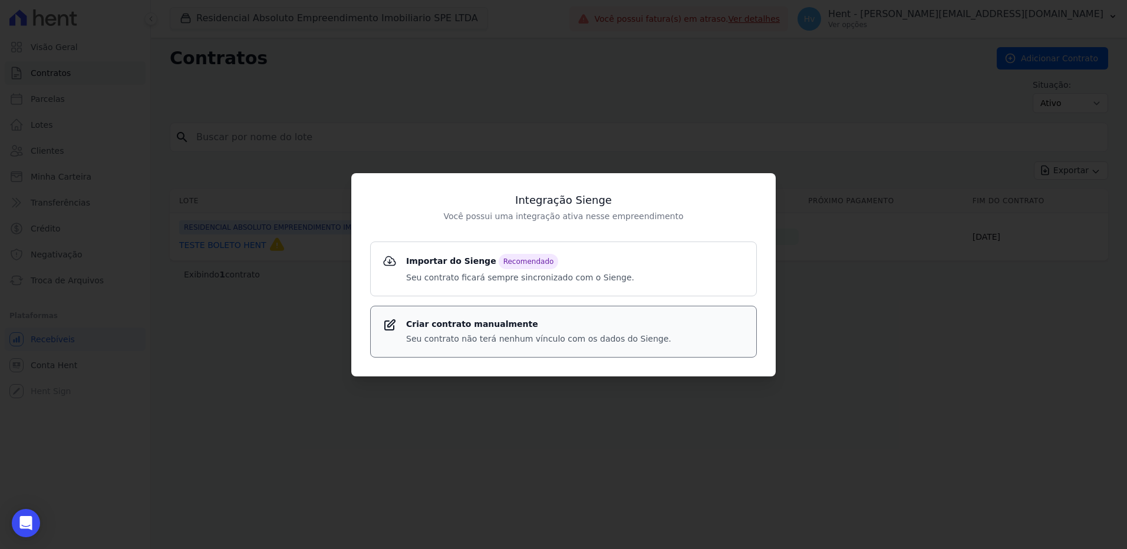
click at [480, 334] on p "Seu contrato não terá nenhum vínculo com os dados do Sienge." at bounding box center [538, 339] width 265 height 12
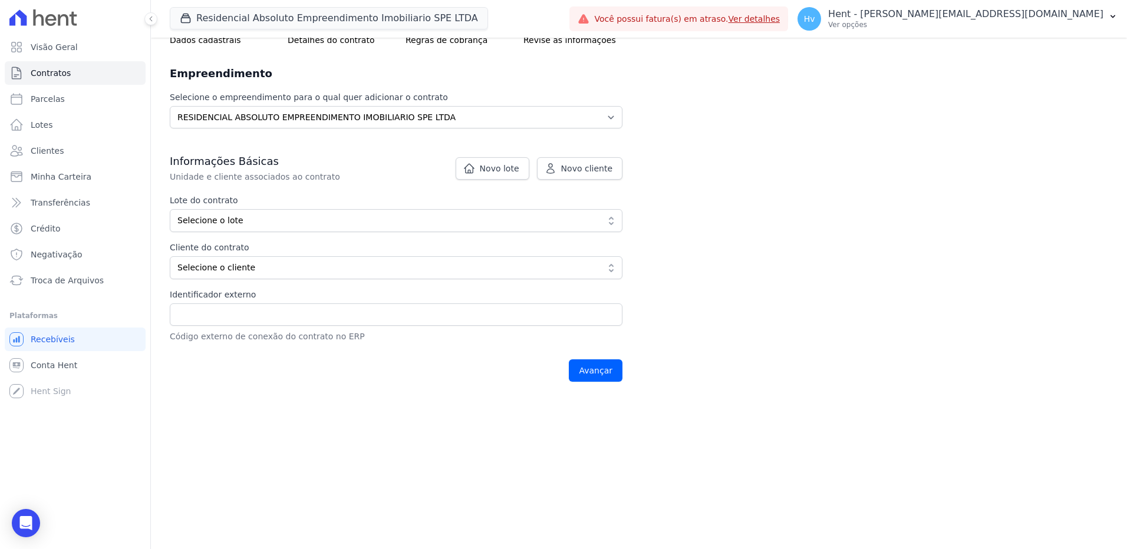
scroll to position [118, 0]
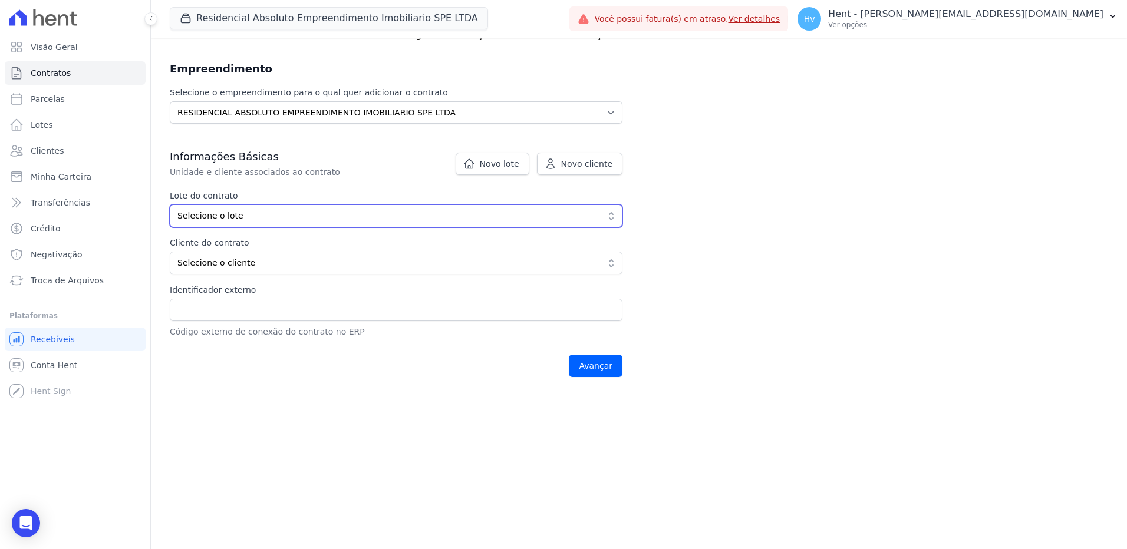
click at [262, 216] on span "Selecione o lote" at bounding box center [387, 216] width 421 height 12
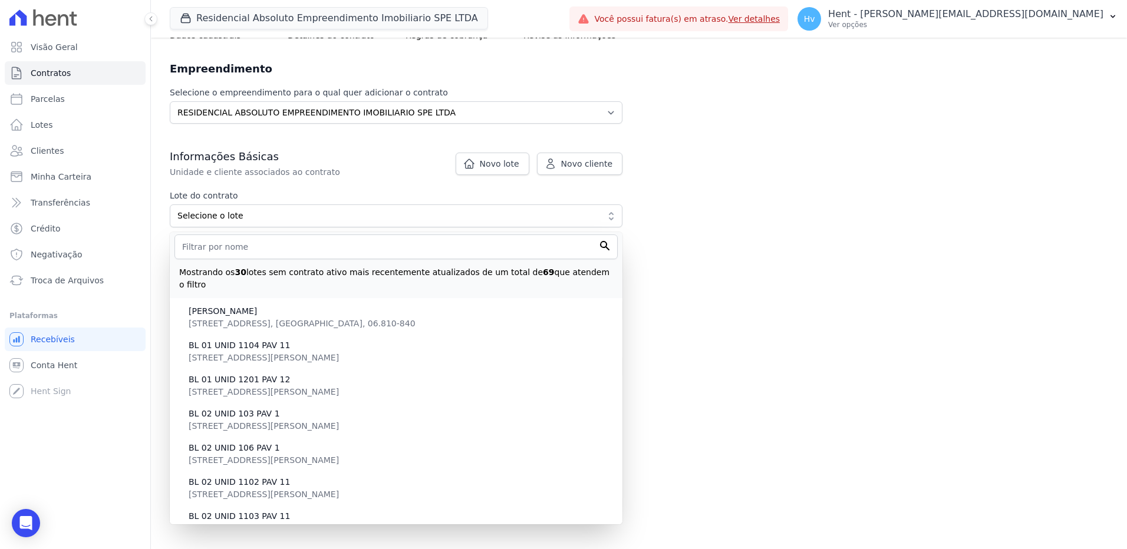
click at [316, 319] on span "Rua Afrodite, 118, A 1 - casa 2, Jardim Vitória, SP, Embu das Artes, 06.810-840" at bounding box center [302, 323] width 227 height 9
type input "6023c569-75f2-4573-a23b-2731fa417a7e"
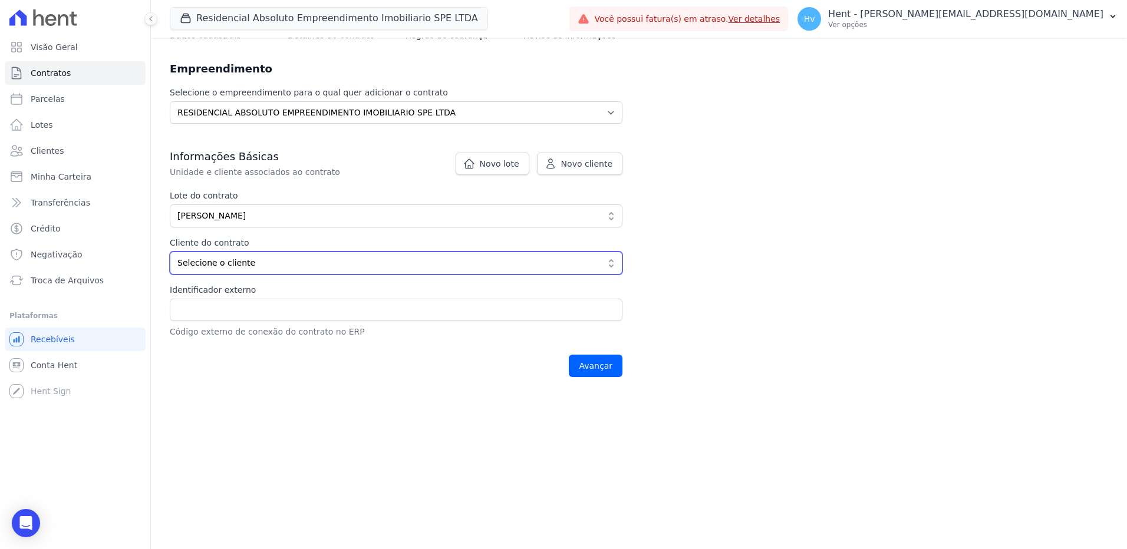
click at [299, 265] on span "Selecione o cliente" at bounding box center [387, 263] width 421 height 12
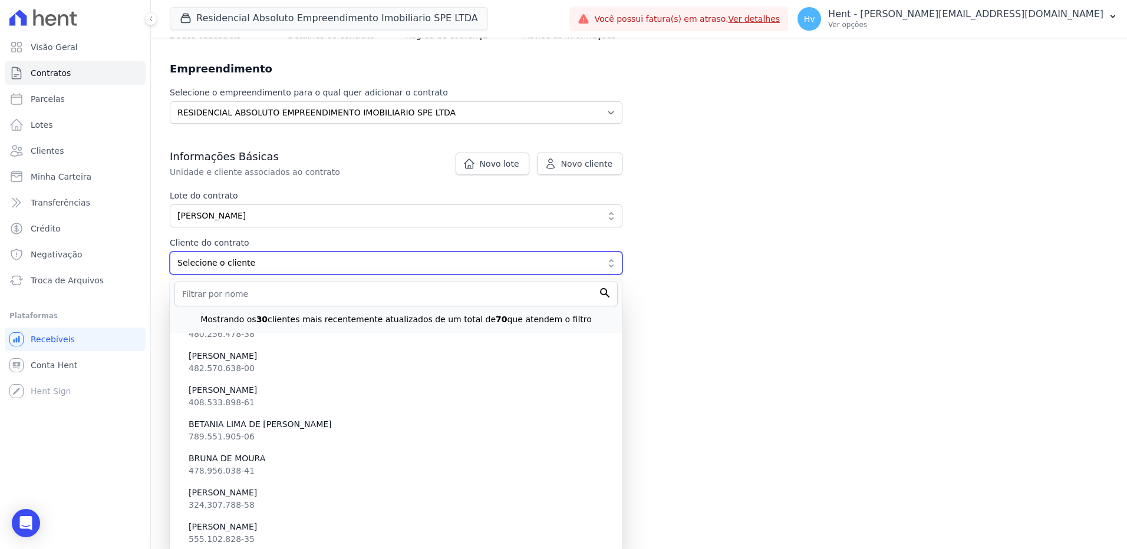
scroll to position [472, 0]
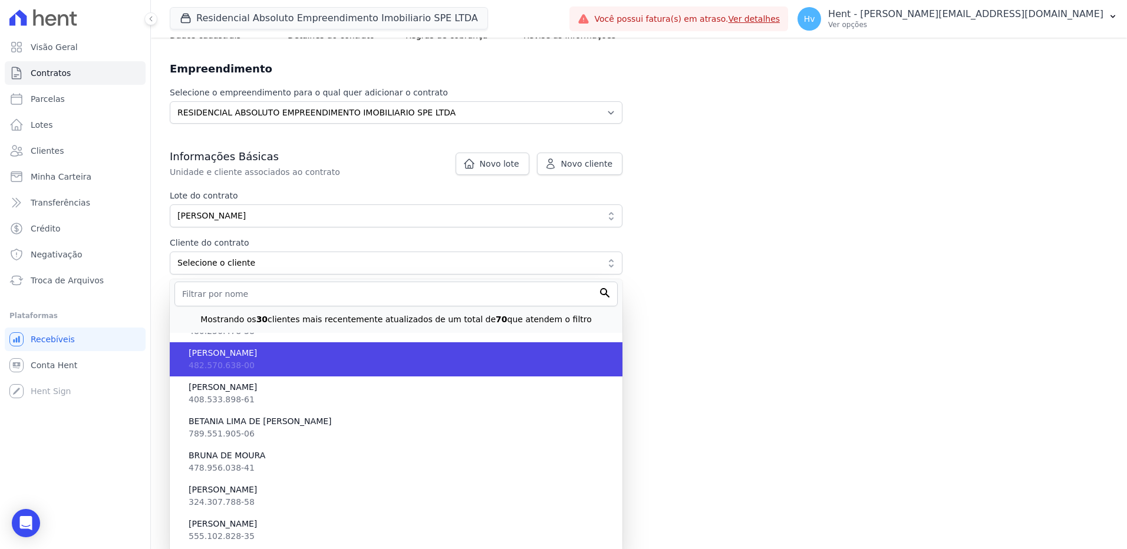
click at [310, 371] on li "BEATRIZ RODRIGUES DA SILVA - Teste 482.570.638-00" at bounding box center [396, 359] width 453 height 34
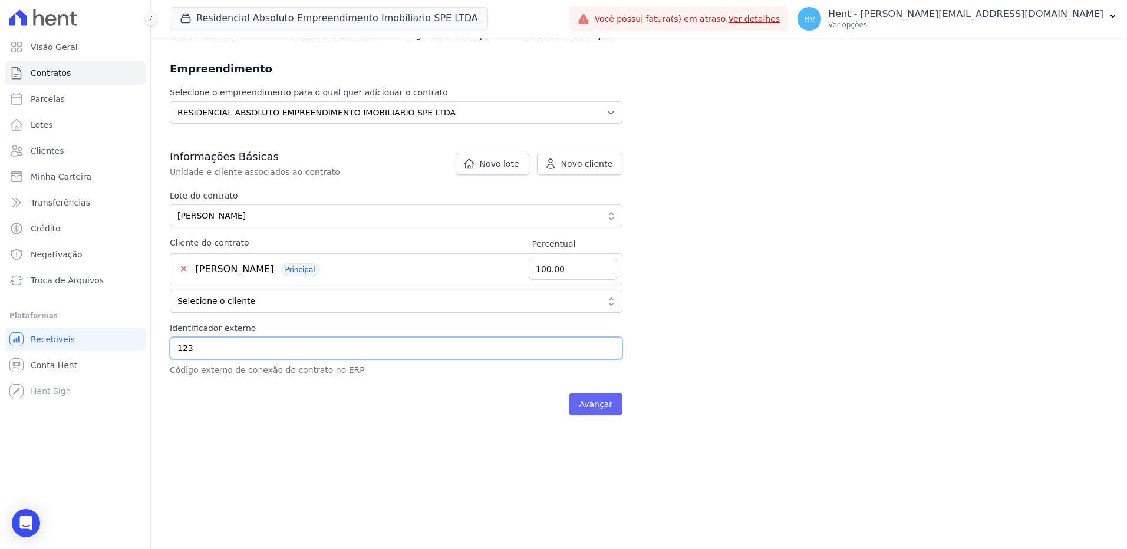
type input "123"
click at [603, 403] on input "Avançar" at bounding box center [596, 404] width 54 height 22
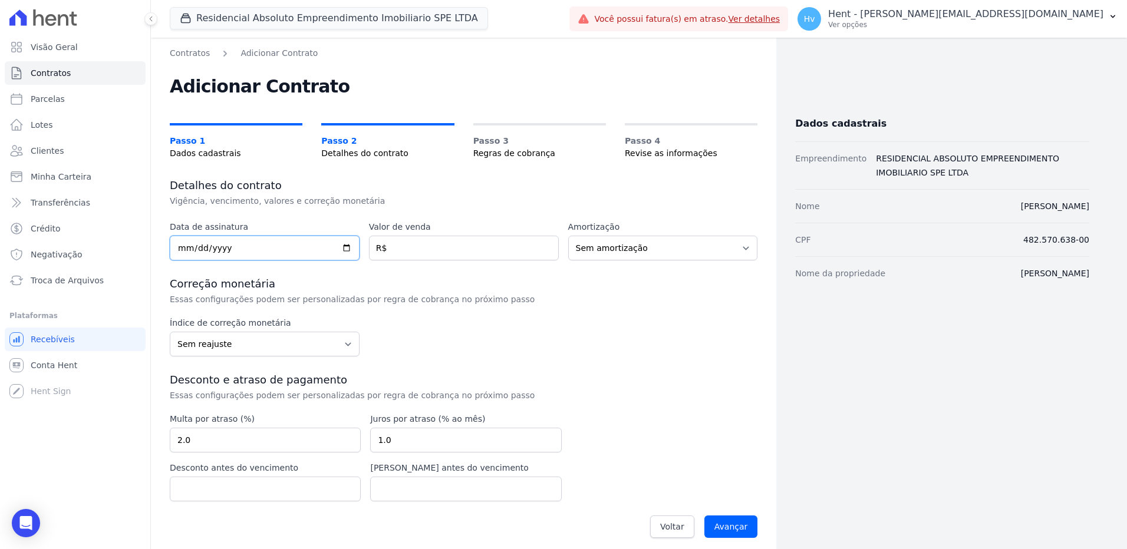
click at [247, 246] on input "date" at bounding box center [265, 248] width 190 height 25
type input "[DATE]"
click at [448, 249] on input "number" at bounding box center [464, 248] width 190 height 25
type input "2500.00"
click at [729, 531] on input "Avançar" at bounding box center [731, 527] width 54 height 22
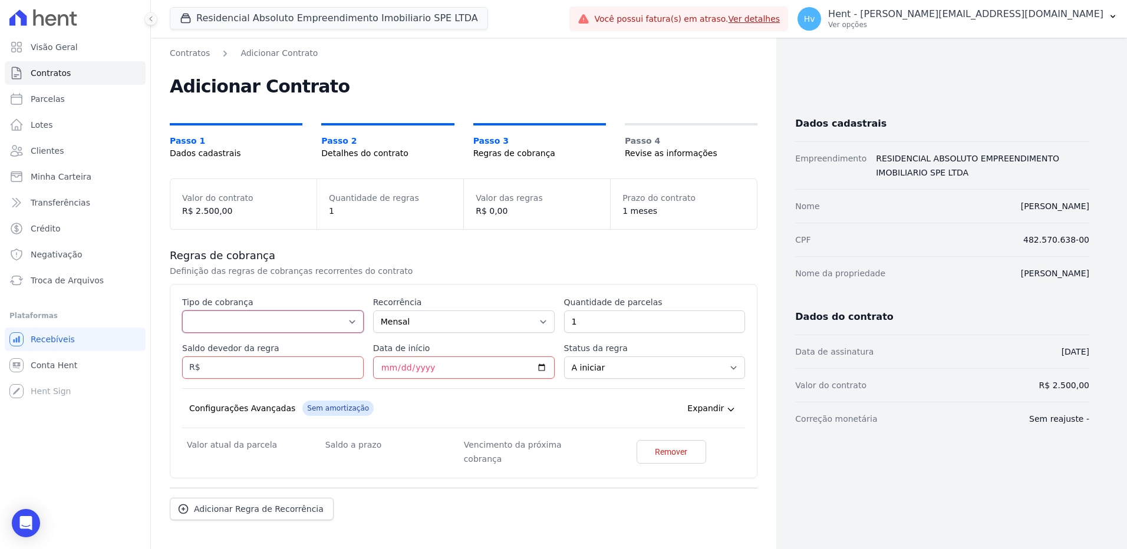
click at [246, 322] on select "Parcela Normal Entrada Sinal Intercalada Chaves Pré-chaves Pós-chaves Impostos …" at bounding box center [273, 322] width 182 height 22
select select "standard"
click at [182, 311] on select "Parcela Normal Entrada Sinal Intercalada Chaves Pré-chaves Pós-chaves Impostos …" at bounding box center [273, 322] width 182 height 22
drag, startPoint x: 267, startPoint y: 369, endPoint x: 281, endPoint y: 373, distance: 14.6
click at [267, 369] on input "Saldo devedor da regra" at bounding box center [273, 368] width 182 height 22
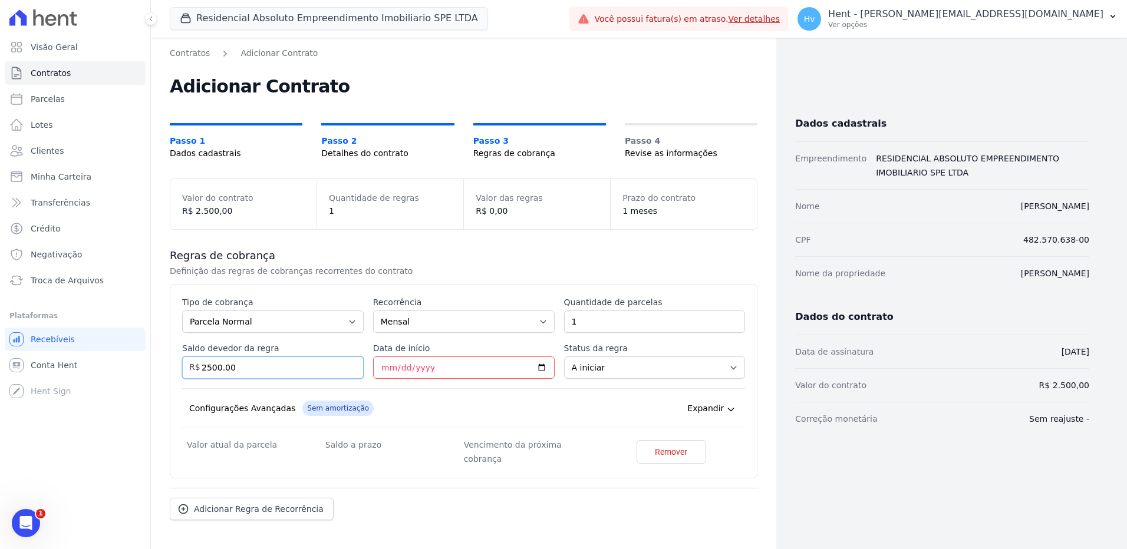
type input "2500.00"
type input "2025-09-26"
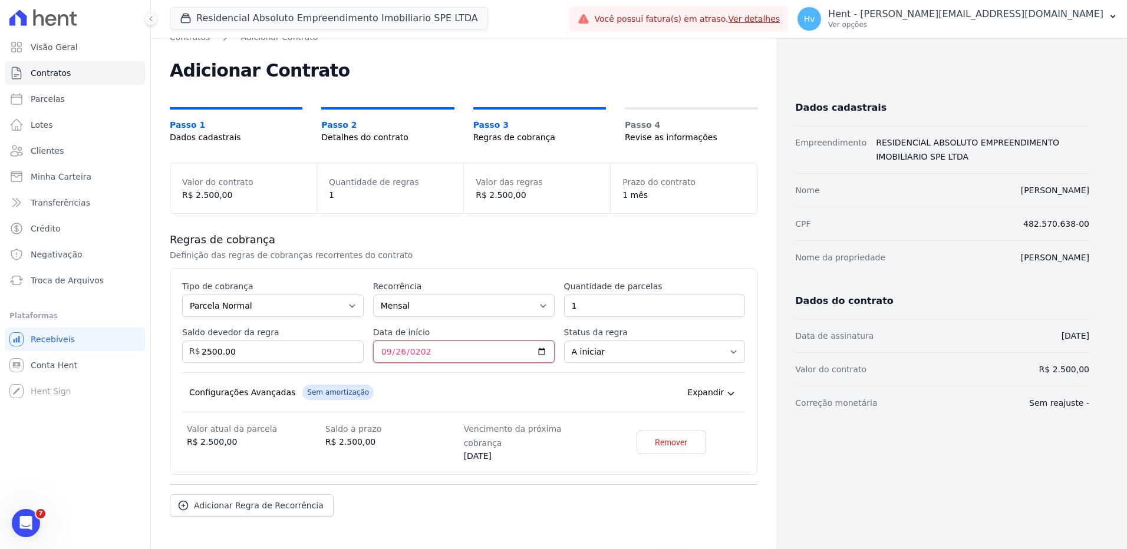
scroll to position [44, 0]
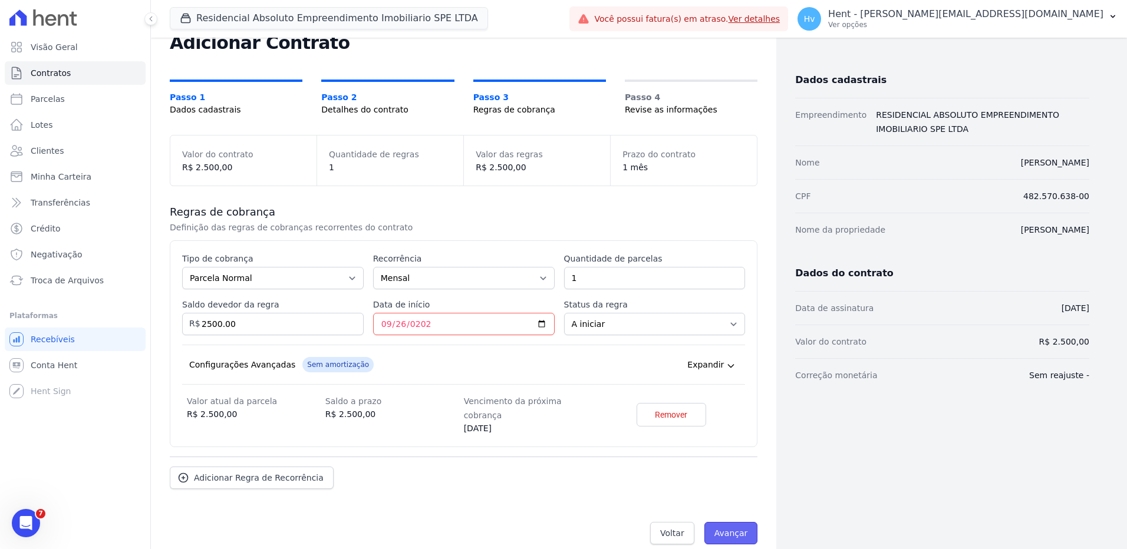
click at [710, 522] on input "Avançar" at bounding box center [731, 533] width 54 height 22
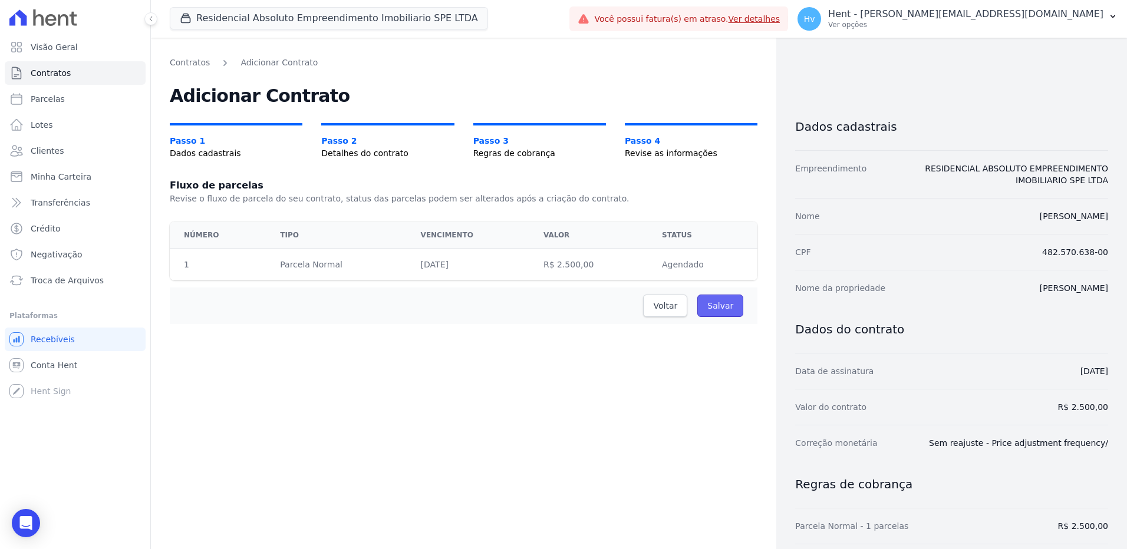
click at [724, 311] on input "Salvar" at bounding box center [720, 306] width 46 height 22
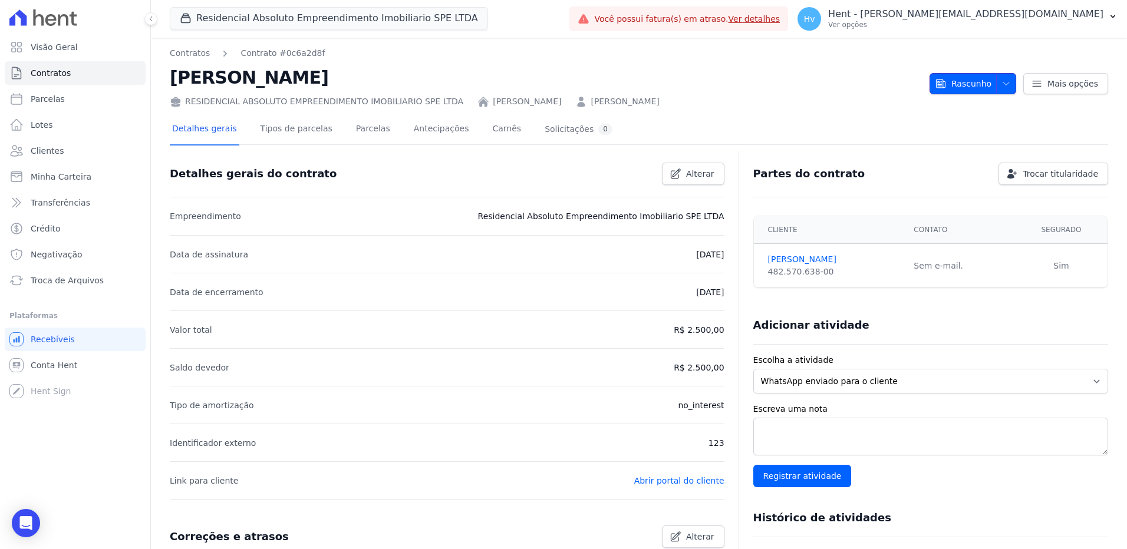
click at [1002, 84] on icon "button" at bounding box center [1006, 83] width 9 height 9
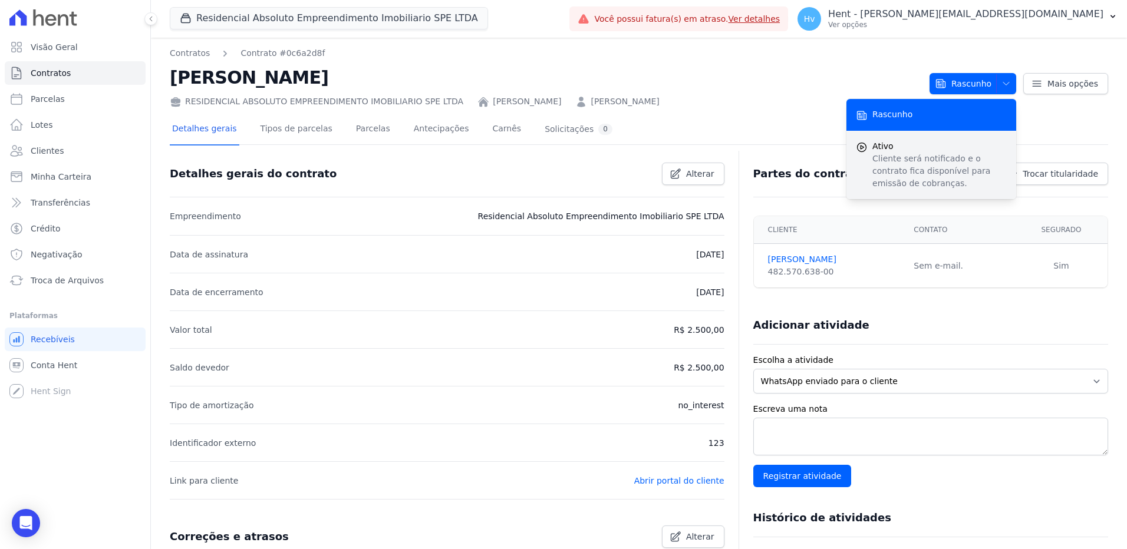
click at [902, 145] on span "Ativo" at bounding box center [939, 146] width 134 height 12
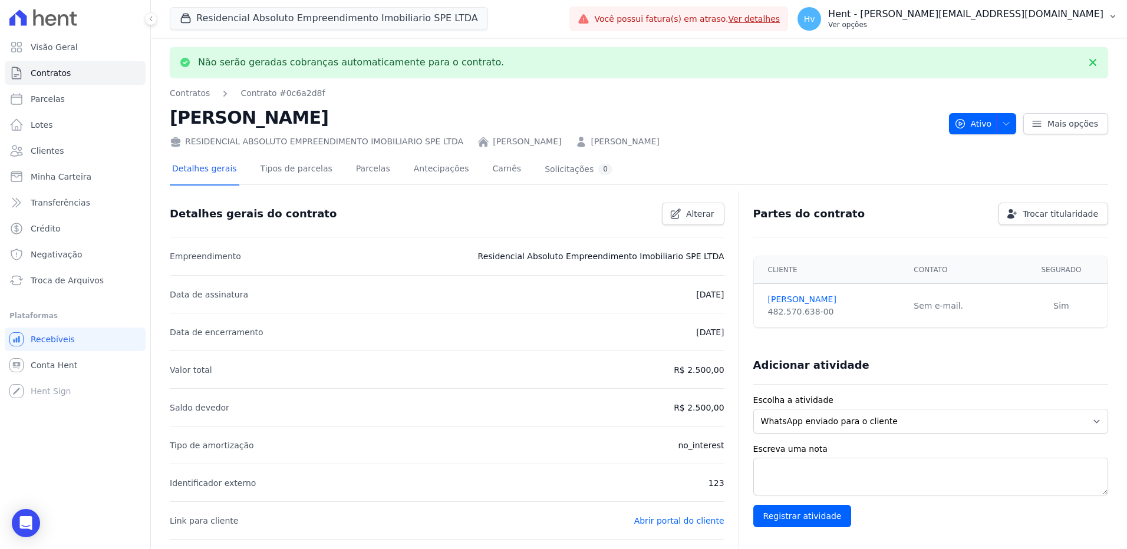
click at [991, 21] on p "Ver opções" at bounding box center [965, 24] width 275 height 9
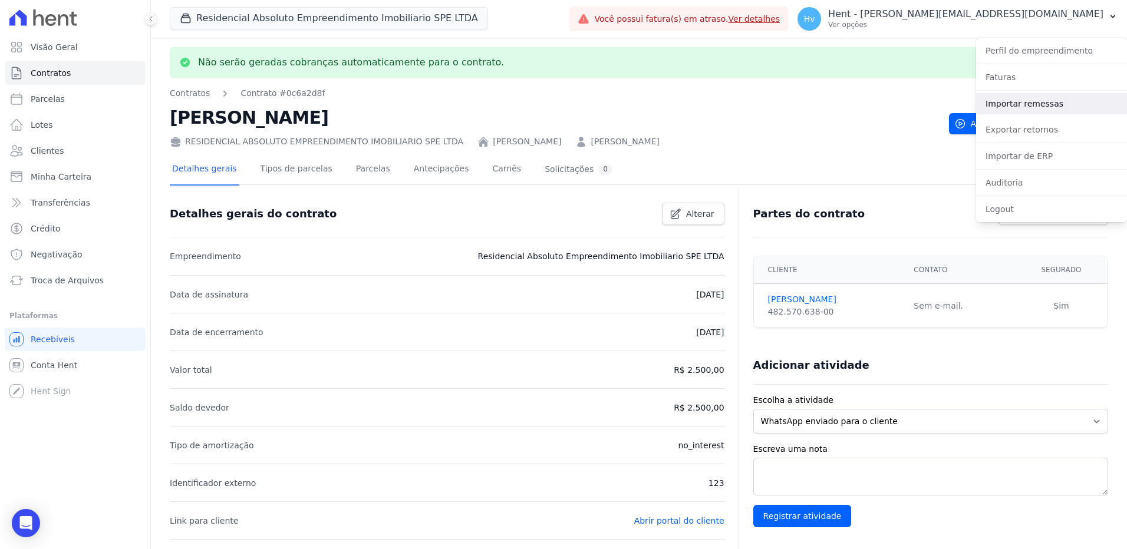
click at [1027, 106] on link "Importar remessas" at bounding box center [1051, 103] width 151 height 21
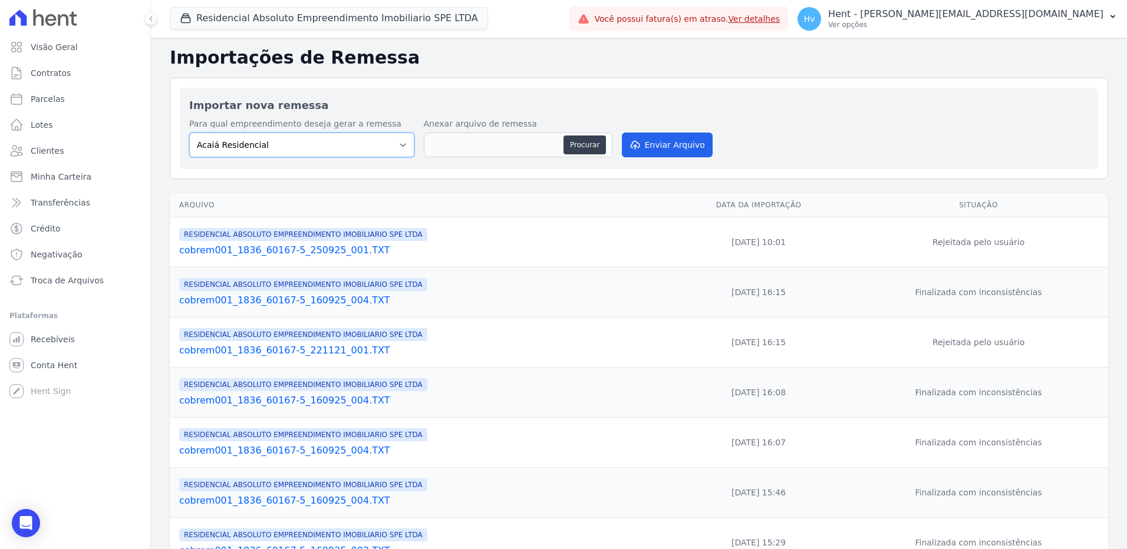
click at [299, 140] on select "Acaiá Residencial ACQUA 8 PELOTAS SPE LTDA II Administrativo AGILE ELOI MENDES …" at bounding box center [301, 145] width 225 height 25
select select "21105af3-8e19-41b3-95dd-78f9fe83c234"
click at [189, 133] on select "Acaiá Residencial ACQUA 8 PELOTAS SPE LTDA II Administrativo AGILE ELOI MENDES …" at bounding box center [301, 145] width 225 height 25
click at [587, 144] on button "Procurar" at bounding box center [585, 145] width 42 height 19
type input "cobrem001_1836_60167-5_250925_001.TXT"
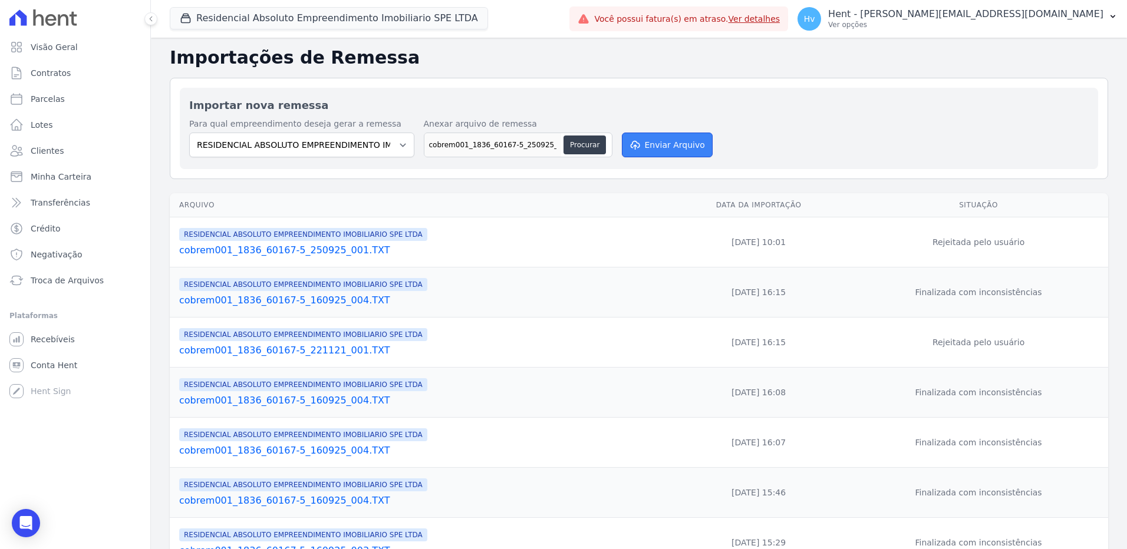
click at [669, 151] on button "Enviar Arquivo" at bounding box center [667, 145] width 91 height 25
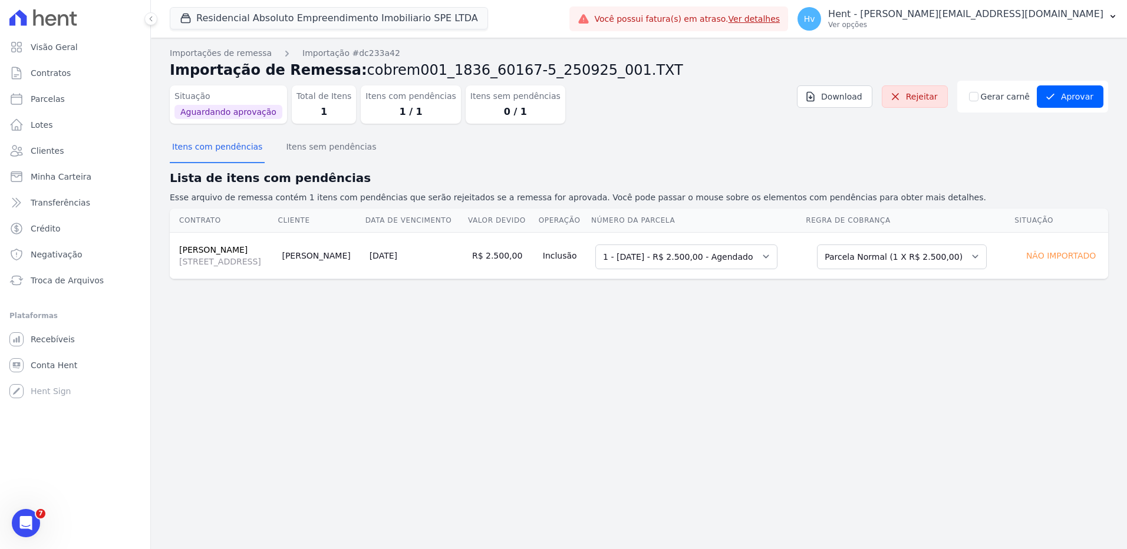
click at [690, 425] on div "Importações de remessa Importação #dc233a42 Importação de Remessa: cobrem001_18…" at bounding box center [639, 294] width 976 height 512
drag, startPoint x: 907, startPoint y: 319, endPoint x: 950, endPoint y: 238, distance: 91.5
click at [907, 318] on div "Importações de remessa Importação #dc233a42 Importação de Remessa: cobrem001_18…" at bounding box center [639, 294] width 976 height 512
click at [940, 135] on div "Itens com pendências Itens sem pendências" at bounding box center [639, 147] width 938 height 29
click at [1056, 93] on icon "submit" at bounding box center [1051, 97] width 12 height 12
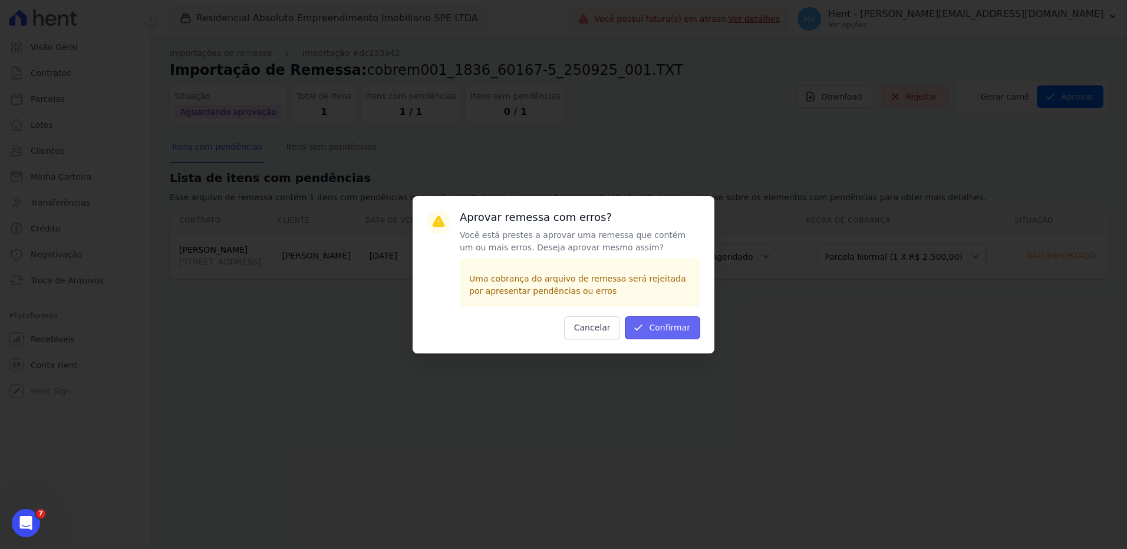
click at [663, 334] on button "Confirmar" at bounding box center [662, 328] width 75 height 23
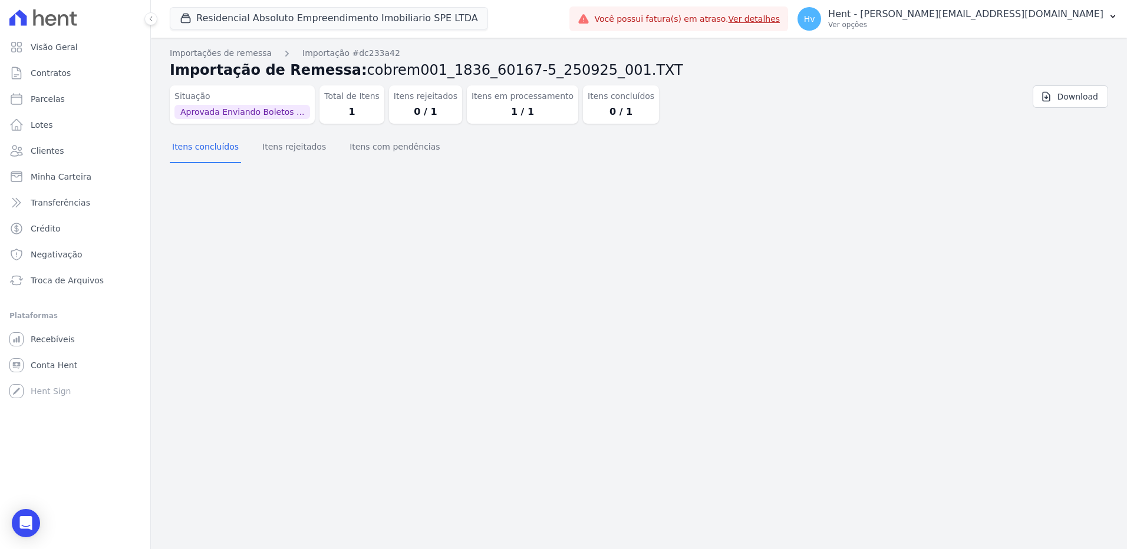
click at [631, 227] on div "Importação aprovada e operações agendadas. Importações de remessa Importação #d…" at bounding box center [639, 294] width 976 height 512
drag, startPoint x: 861, startPoint y: 102, endPoint x: 868, endPoint y: 104, distance: 7.3
click at [868, 104] on div "Situação Aprovada Enviando Boletos ... Total de Itens 1 Itens rejeitados 0 / 1 …" at bounding box center [561, 102] width 782 height 43
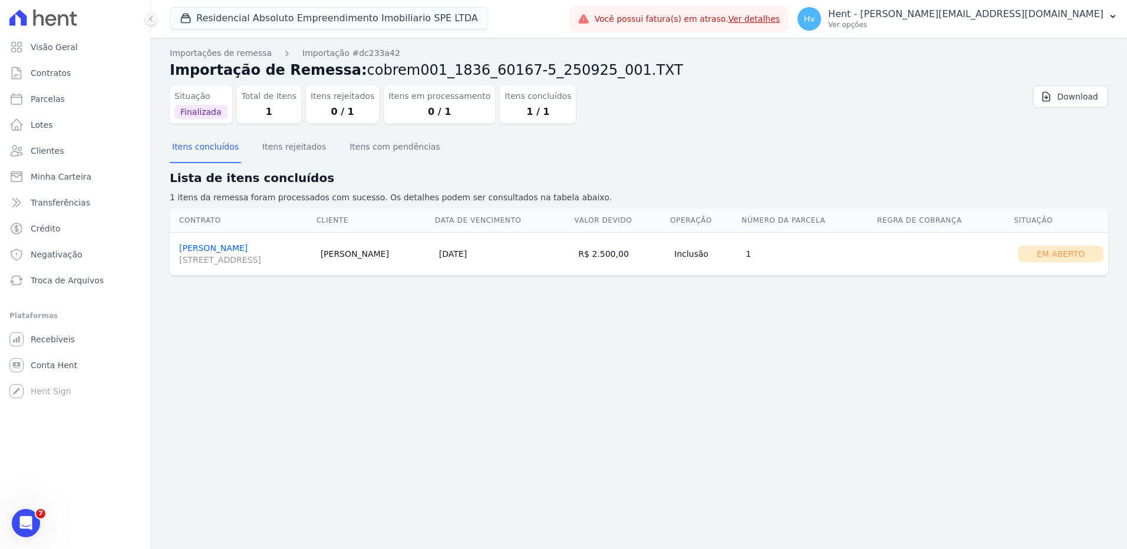
click at [434, 340] on div "Importações de remessa Importação #dc233a42 Importação de Remessa: cobrem001_18…" at bounding box center [639, 294] width 976 height 512
click at [281, 148] on button "Itens rejeitados" at bounding box center [294, 148] width 68 height 31
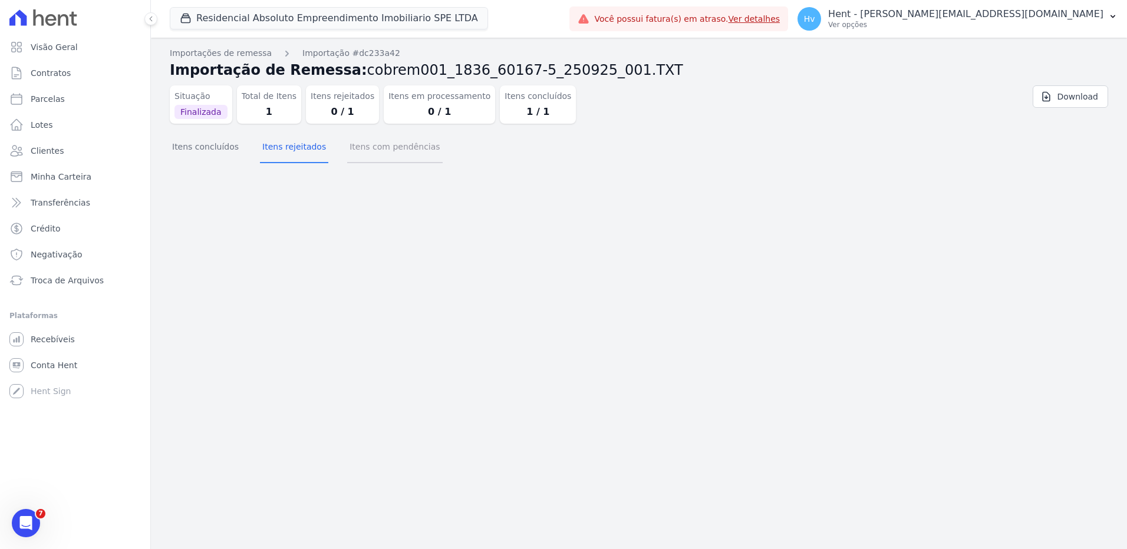
click at [401, 145] on button "Itens com pendências" at bounding box center [394, 148] width 95 height 31
click at [224, 149] on button "Itens concluídos" at bounding box center [205, 148] width 71 height 31
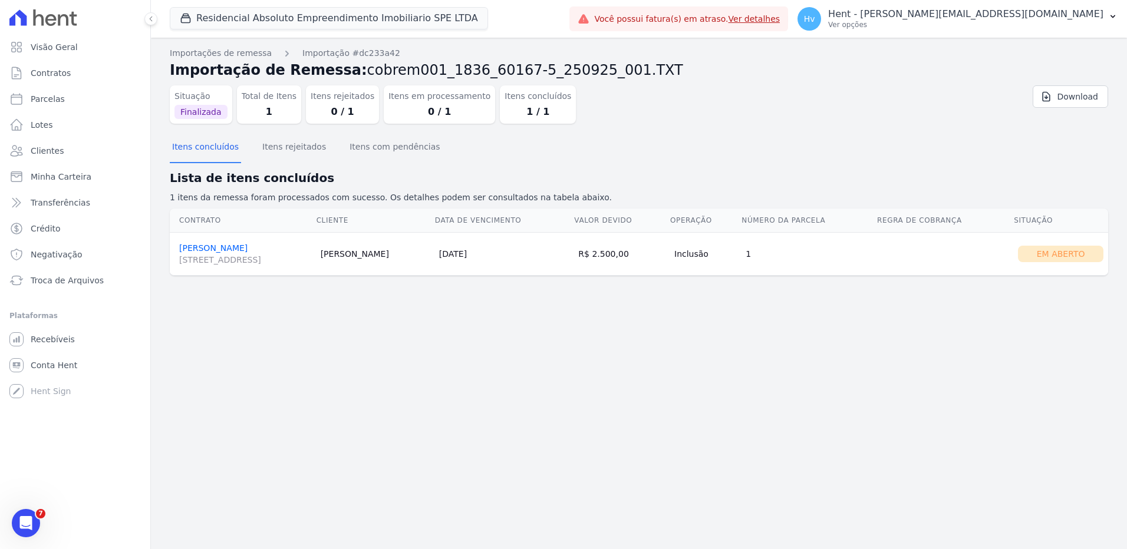
click at [564, 386] on div "Importações de remessa Importação #dc233a42 Importação de Remessa: cobrem001_18…" at bounding box center [639, 294] width 976 height 512
click at [545, 373] on div "Importações de remessa Importação #dc233a42 Importação de Remessa: cobrem001_18…" at bounding box center [639, 294] width 976 height 512
click at [806, 339] on div "Importações de remessa Importação #dc233a42 Importação de Remessa: cobrem001_18…" at bounding box center [639, 294] width 976 height 512
click at [999, 24] on p "Ver opções" at bounding box center [965, 24] width 275 height 9
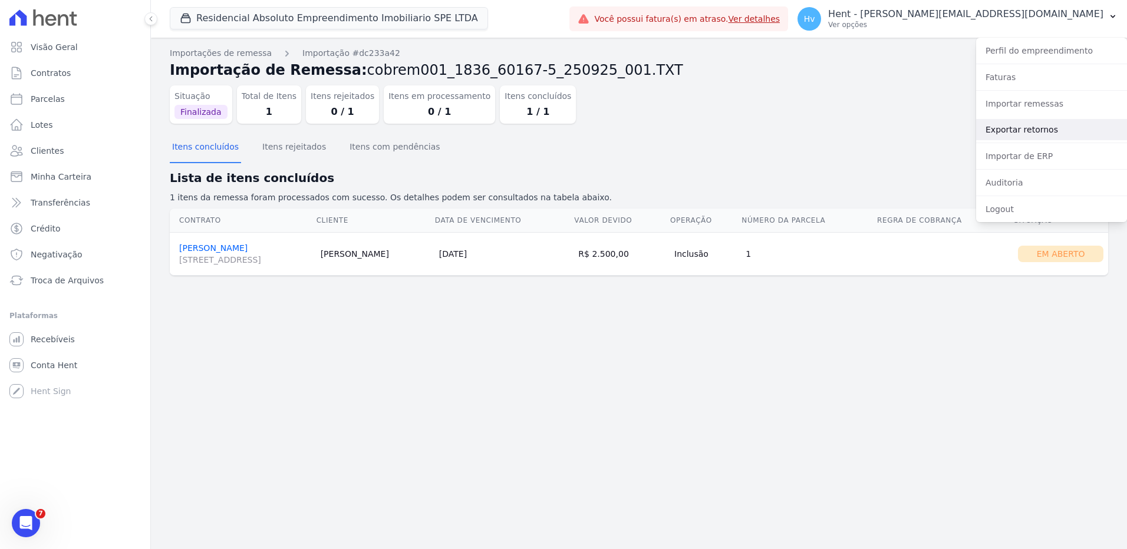
click at [1008, 132] on link "Exportar retornos" at bounding box center [1051, 129] width 151 height 21
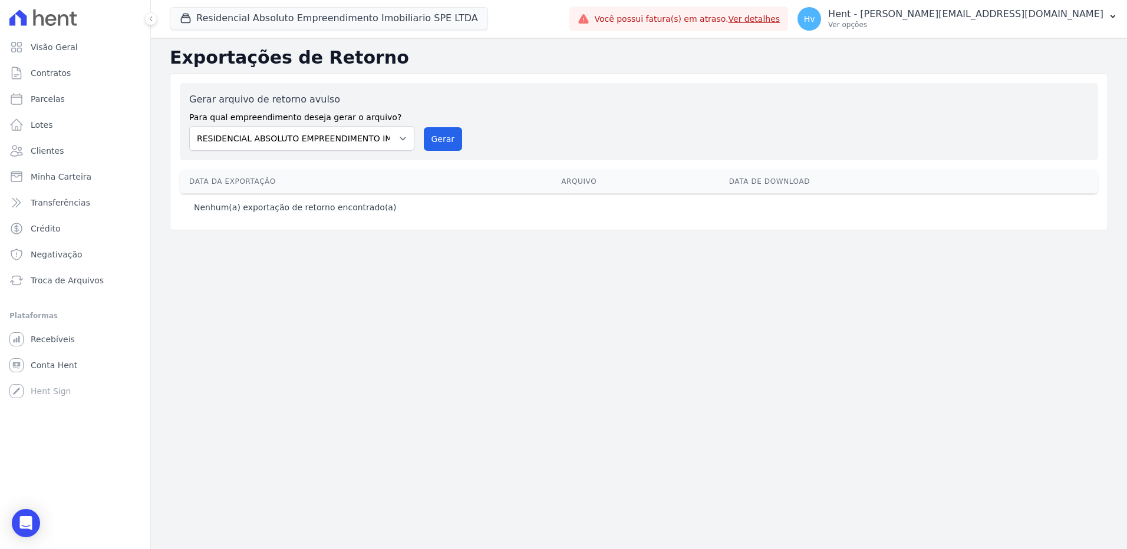
drag, startPoint x: 422, startPoint y: 341, endPoint x: 440, endPoint y: 330, distance: 21.4
click at [422, 340] on div "Exportações de Retorno Gerar arquivo de retorno avulso Para qual empreendimento…" at bounding box center [639, 294] width 976 height 512
click at [447, 142] on button "Gerar" at bounding box center [443, 139] width 39 height 24
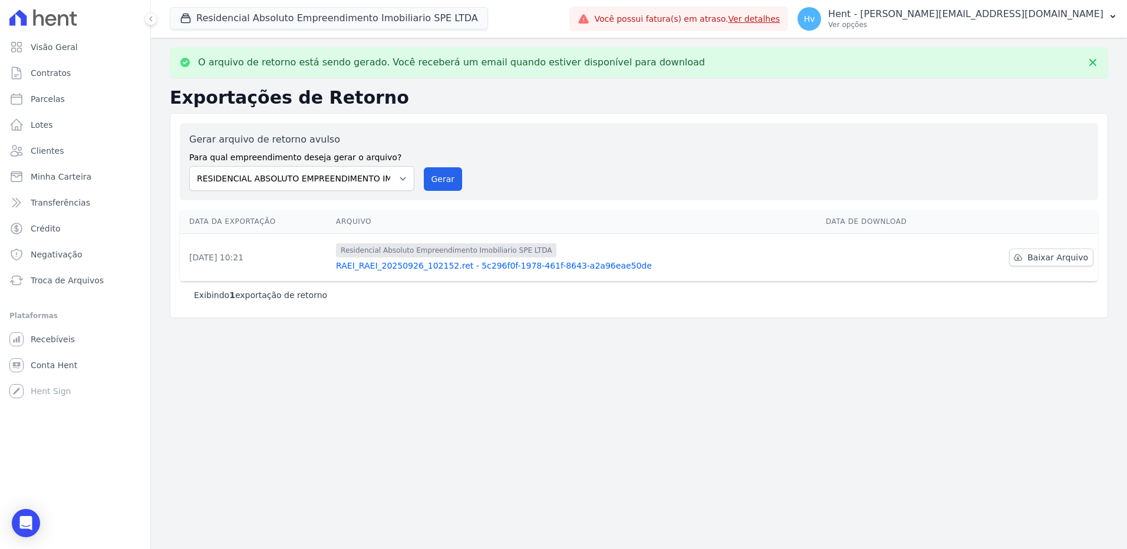
click at [778, 342] on div "O arquivo de retorno está sendo gerado. Você receberá um email quando estiver d…" at bounding box center [639, 294] width 976 height 512
click at [1063, 261] on span "Baixar Arquivo" at bounding box center [1057, 258] width 61 height 12
